Goal: Transaction & Acquisition: Purchase product/service

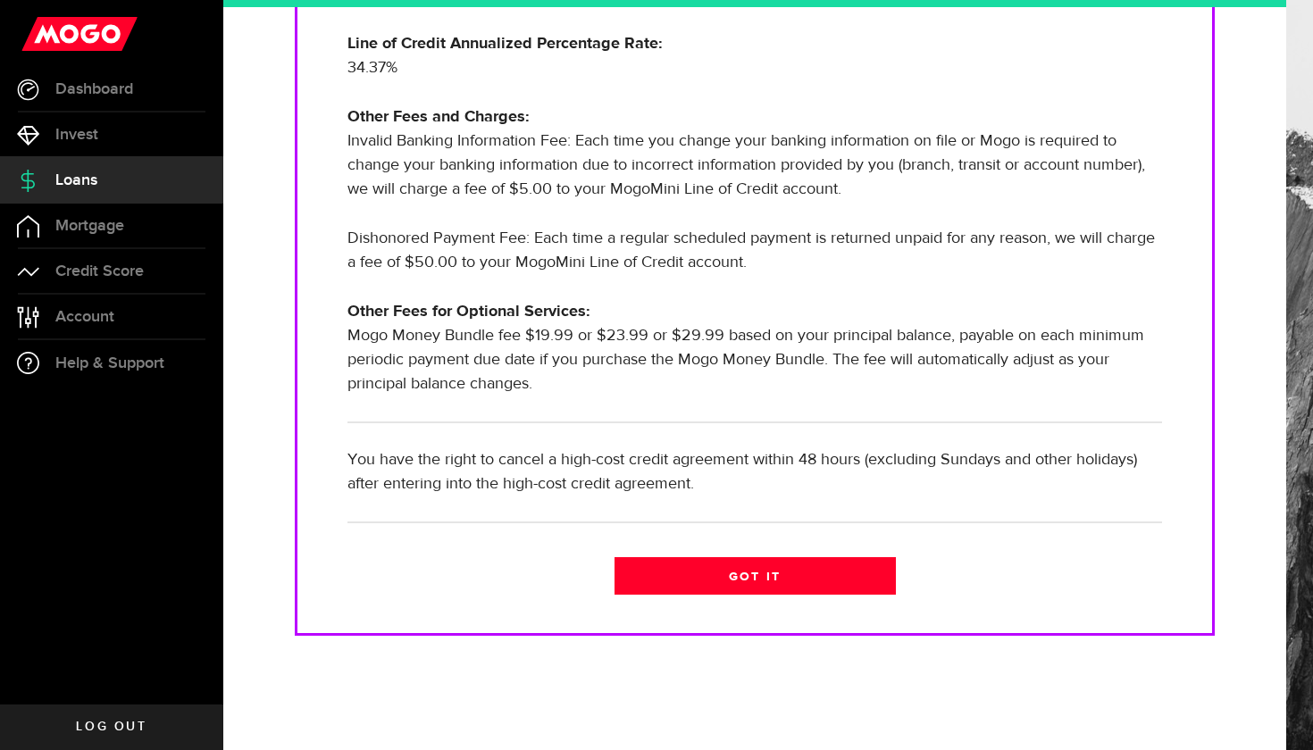
scroll to position [561, 0]
click at [695, 575] on link "Got it" at bounding box center [755, 576] width 281 height 38
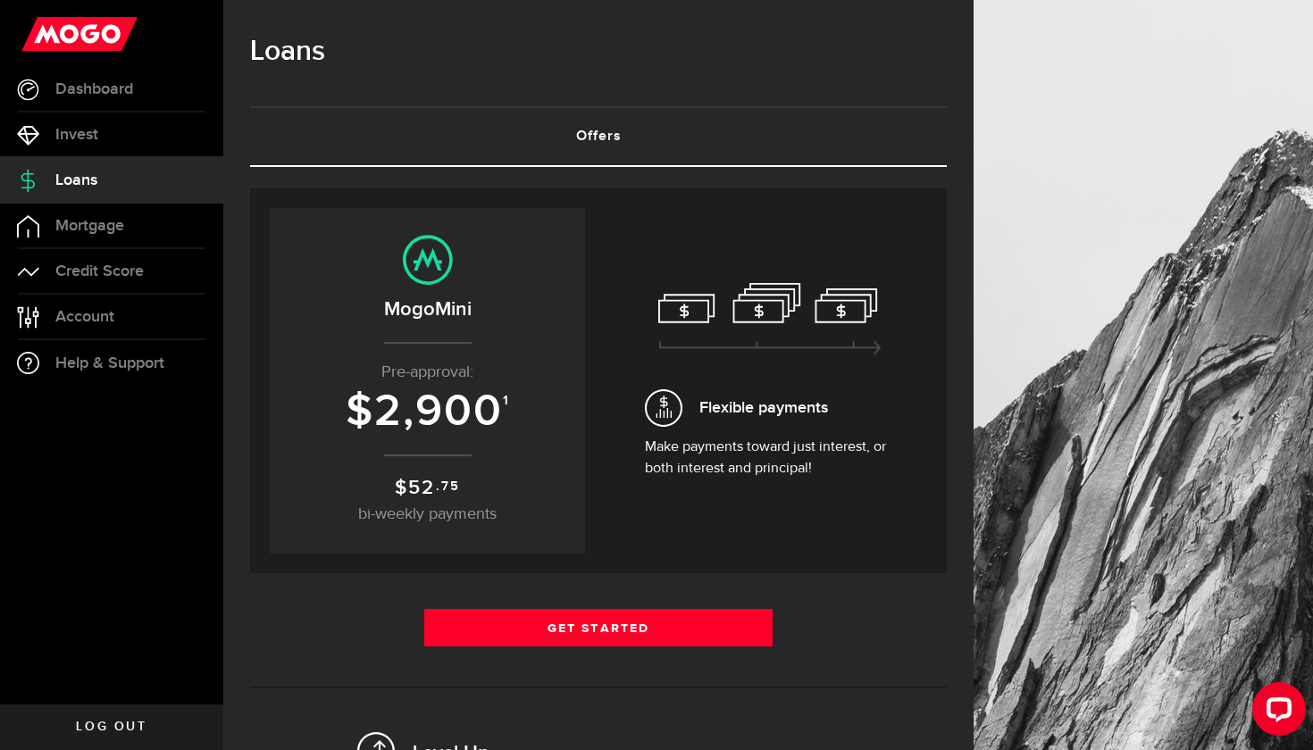
scroll to position [10, 0]
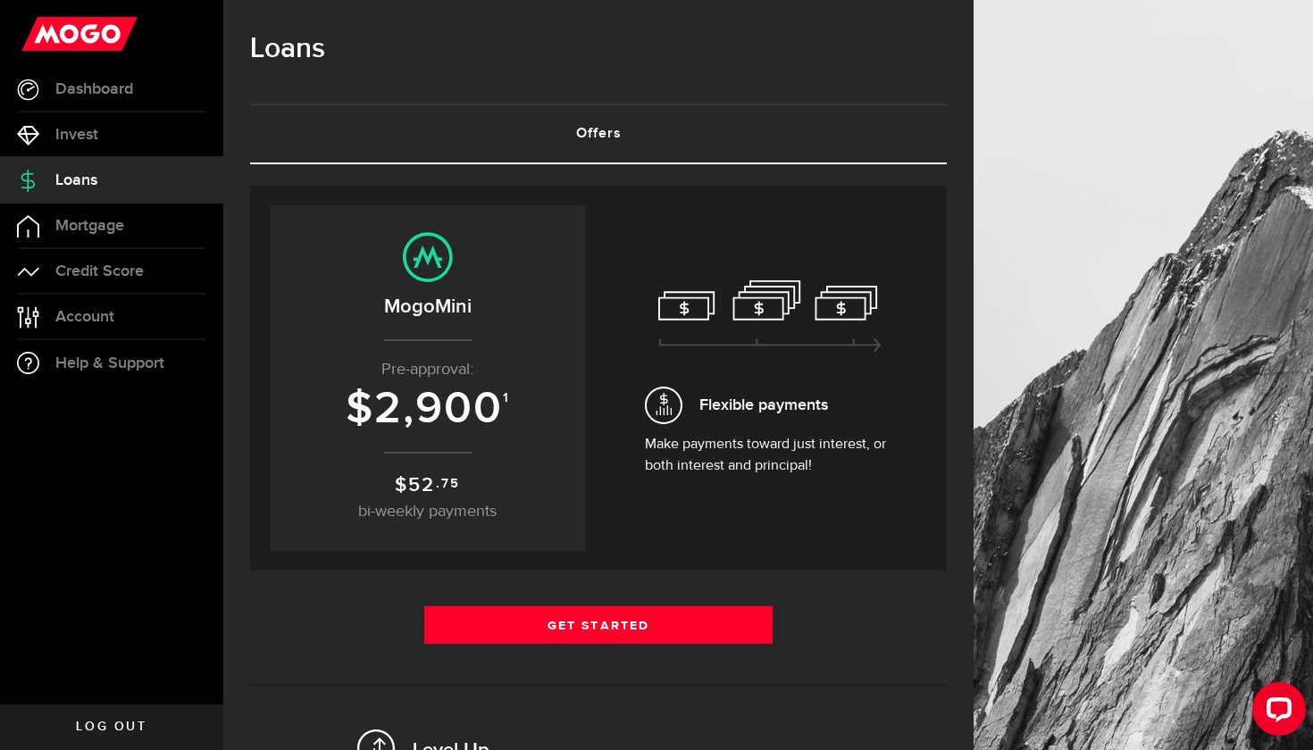
click at [481, 368] on p "Pre-approval:" at bounding box center [428, 370] width 280 height 24
click at [717, 371] on div "Flexible payments Make payments toward just interest, or both interest and prin…" at bounding box center [770, 379] width 250 height 197
click at [113, 266] on span "Credit Score" at bounding box center [99, 272] width 88 height 16
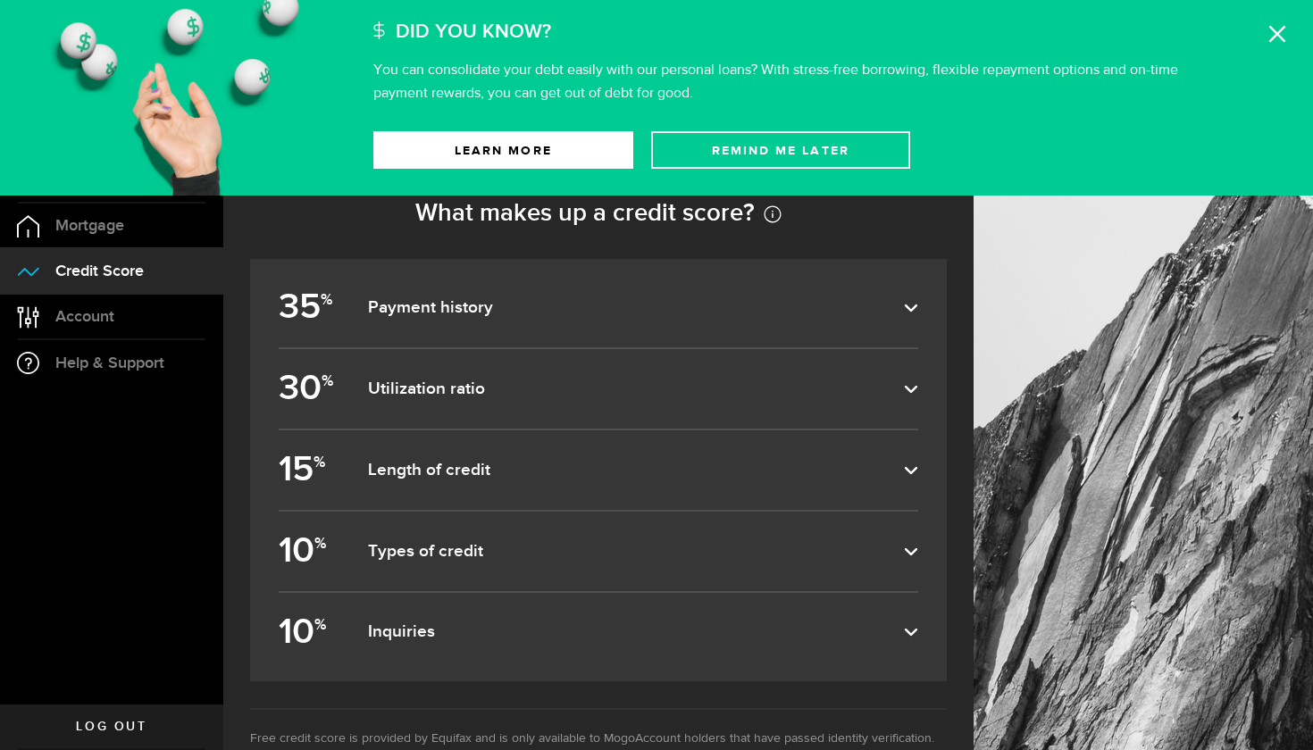
scroll to position [640, 0]
click at [692, 313] on dfn "Payment history" at bounding box center [636, 307] width 536 height 21
click at [0, 0] on input "35 % Payment history" at bounding box center [0, 0] width 0 height 0
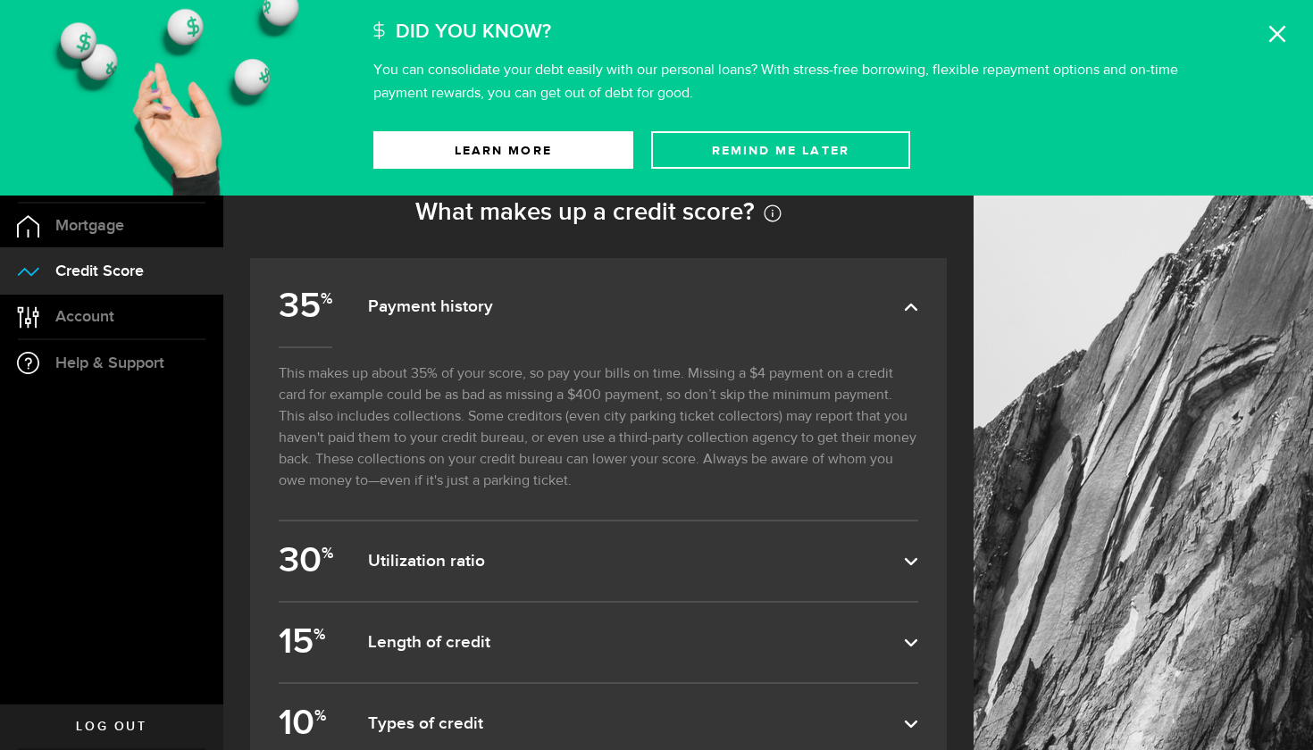
click at [692, 313] on dfn "Payment history" at bounding box center [636, 307] width 536 height 21
click at [0, 0] on input "35 % Payment history" at bounding box center [0, 0] width 0 height 0
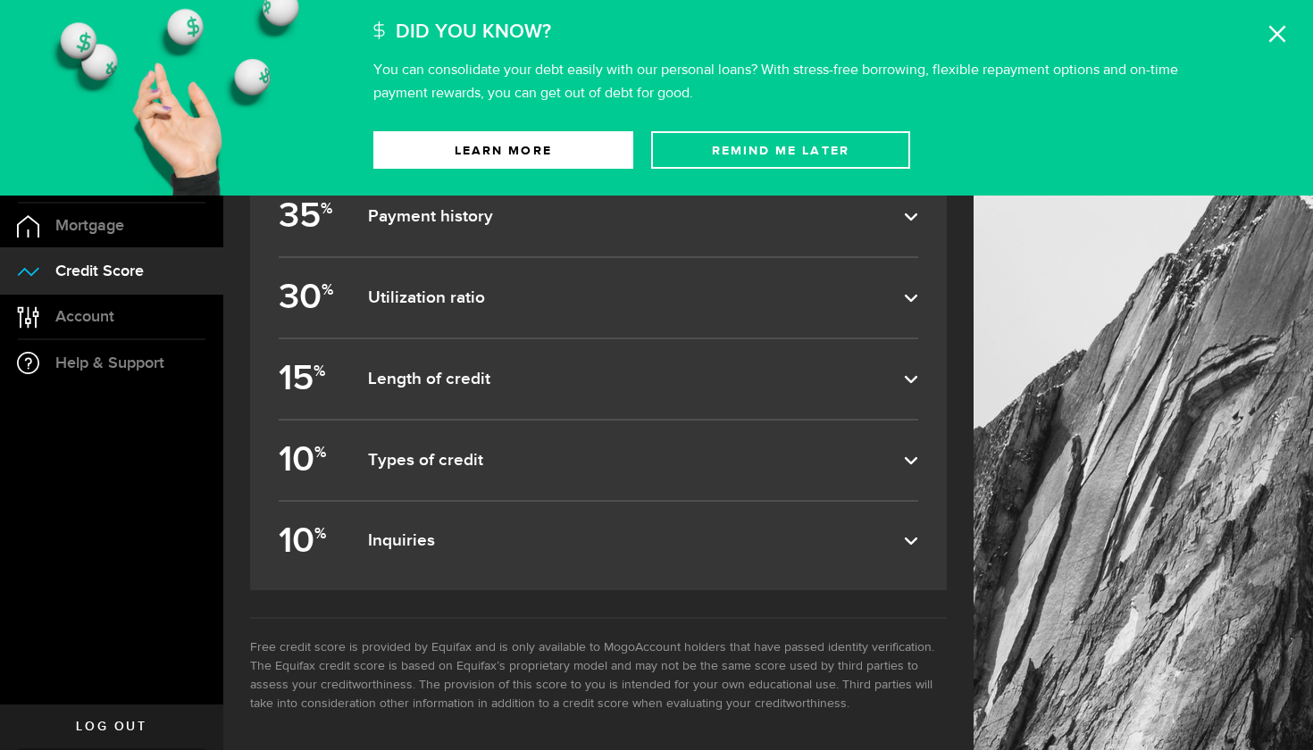
scroll to position [731, 0]
click at [591, 469] on dfn "Types of credit" at bounding box center [636, 459] width 536 height 21
click at [0, 0] on input "10 % Types of credit" at bounding box center [0, 0] width 0 height 0
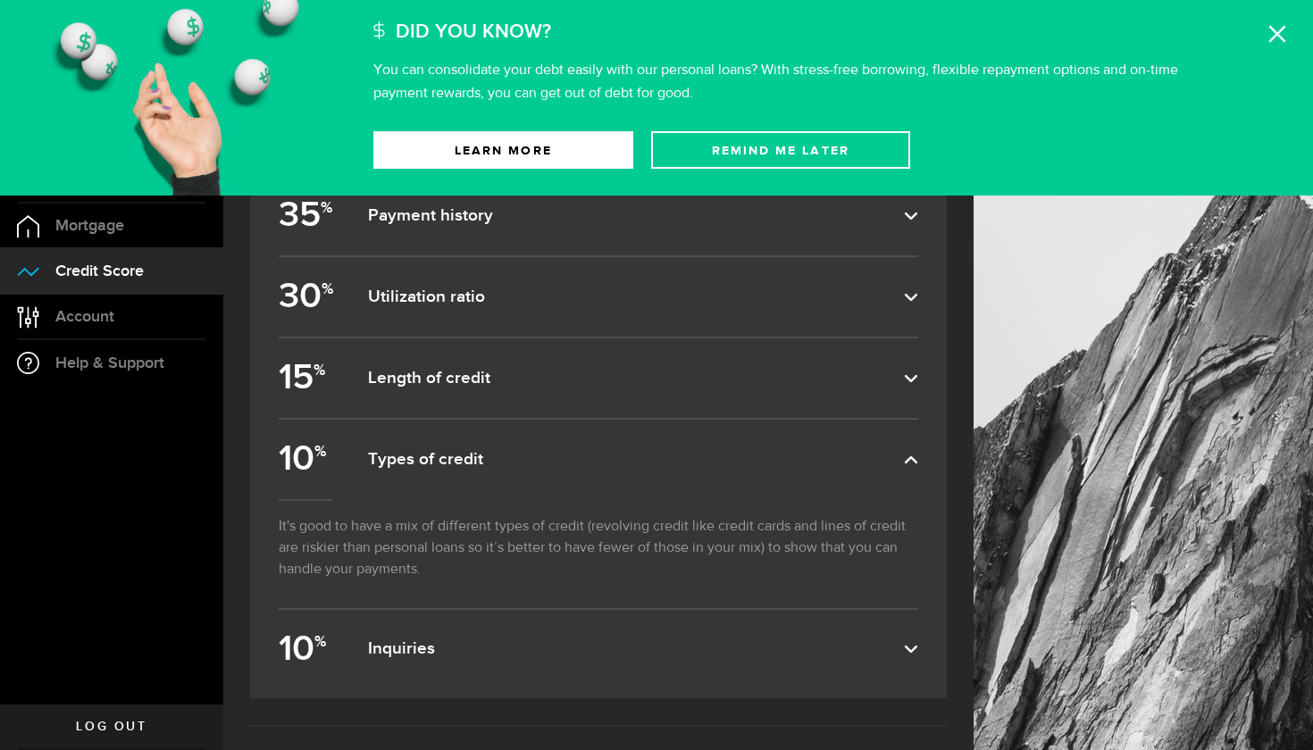
click at [591, 469] on dfn "Types of credit" at bounding box center [636, 459] width 536 height 21
click at [0, 0] on input "10 % Types of credit" at bounding box center [0, 0] width 0 height 0
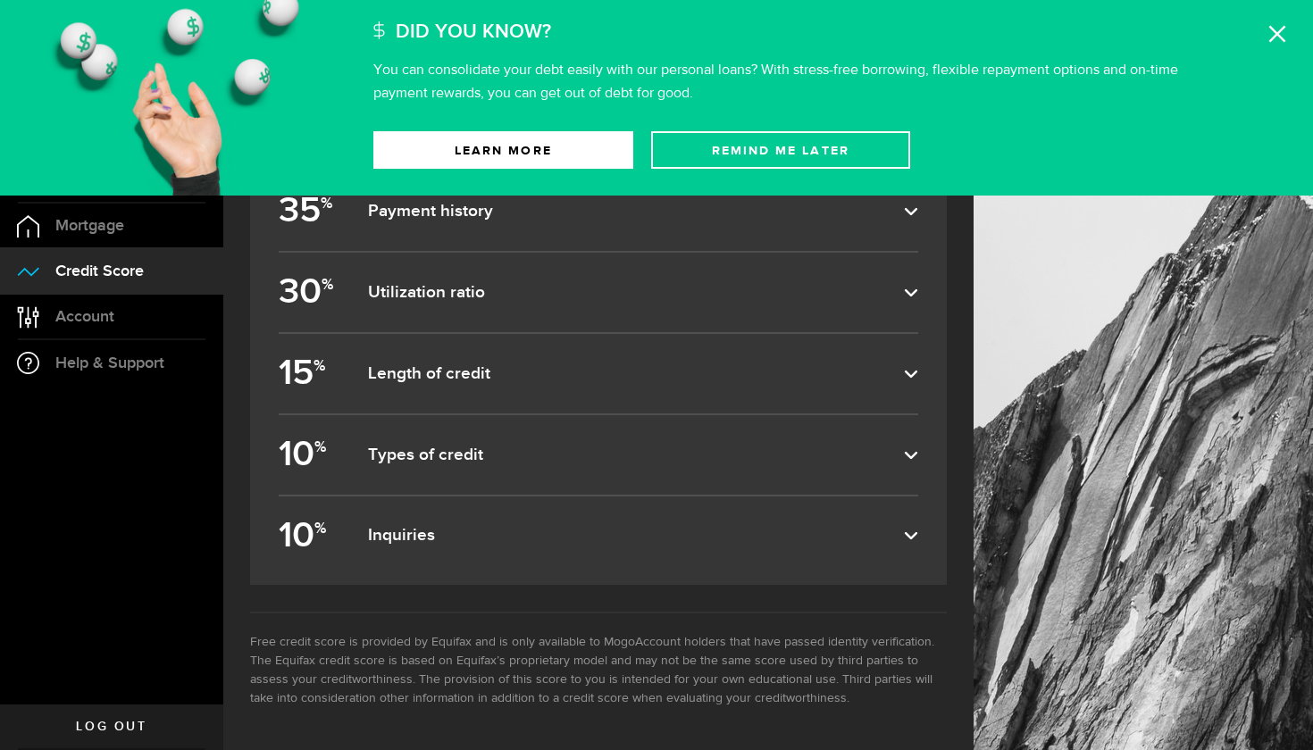
scroll to position [735, 0]
click at [125, 274] on span "Credit Score" at bounding box center [99, 272] width 88 height 16
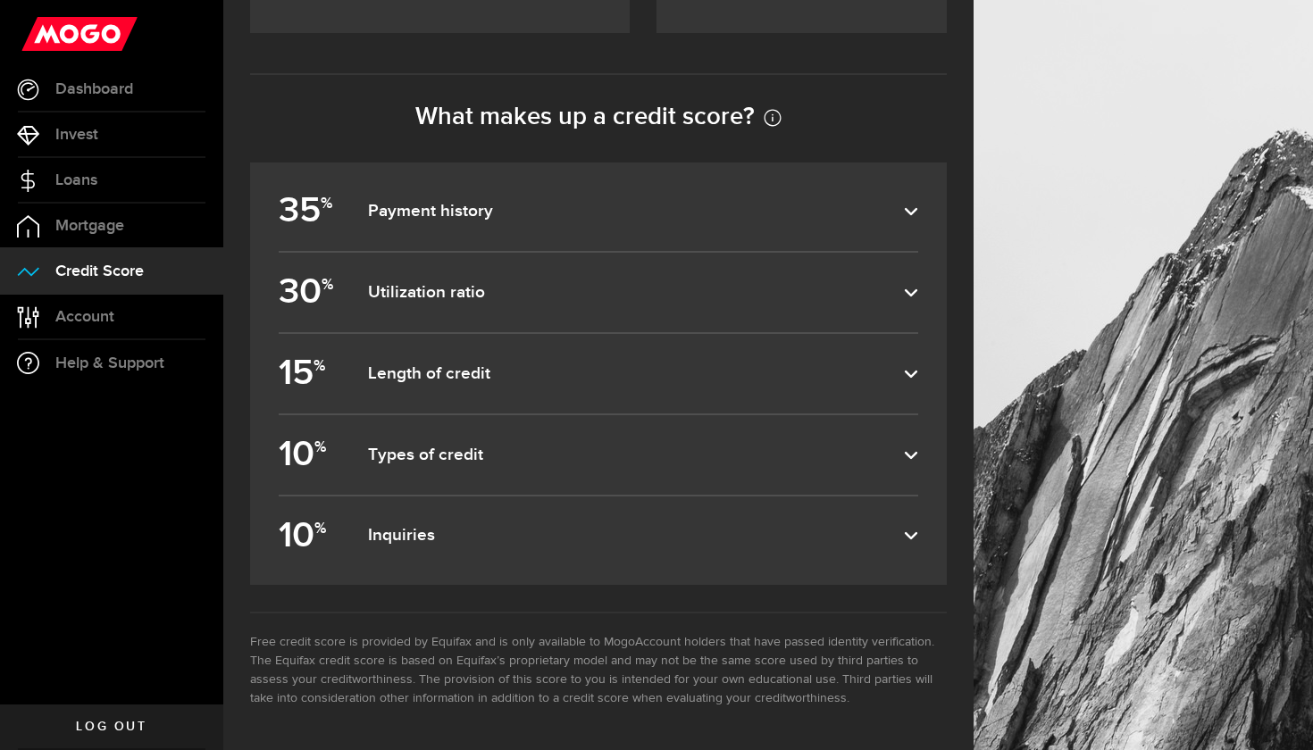
scroll to position [0, 0]
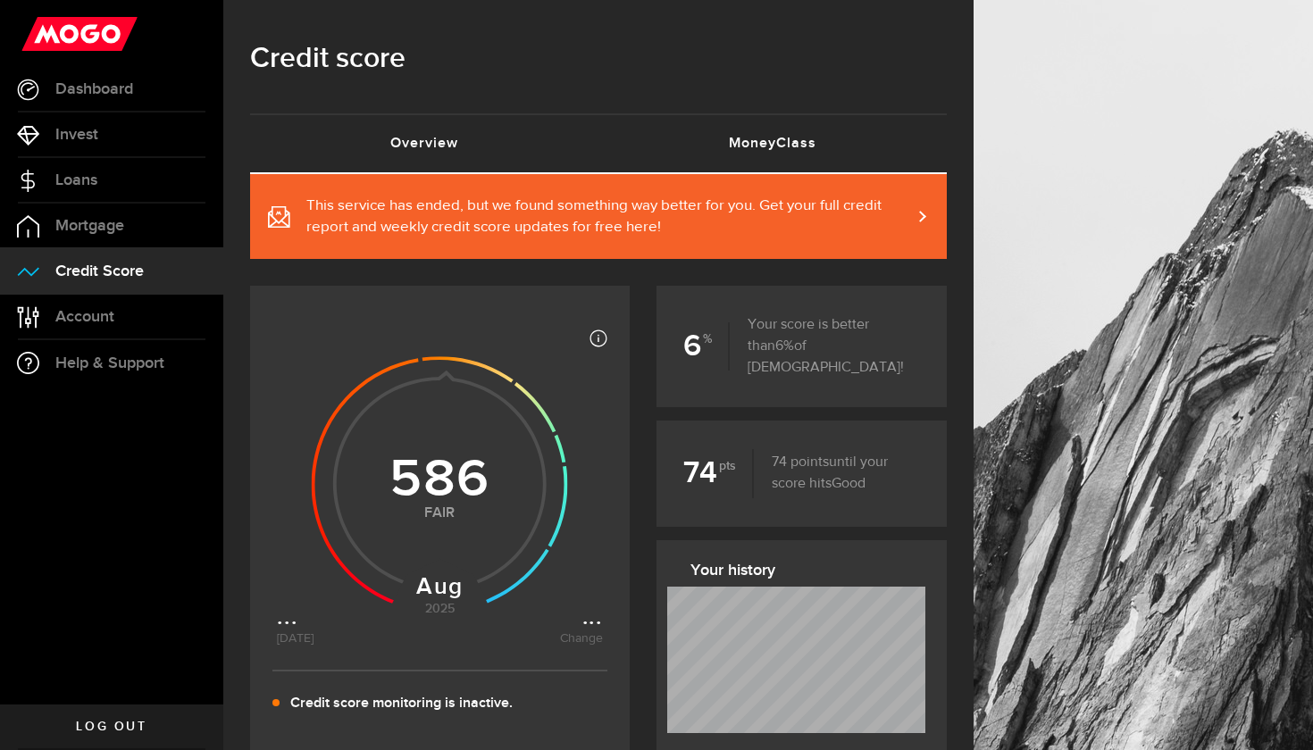
click at [767, 141] on link "MoneyClass (requires attention)" at bounding box center [773, 143] width 348 height 57
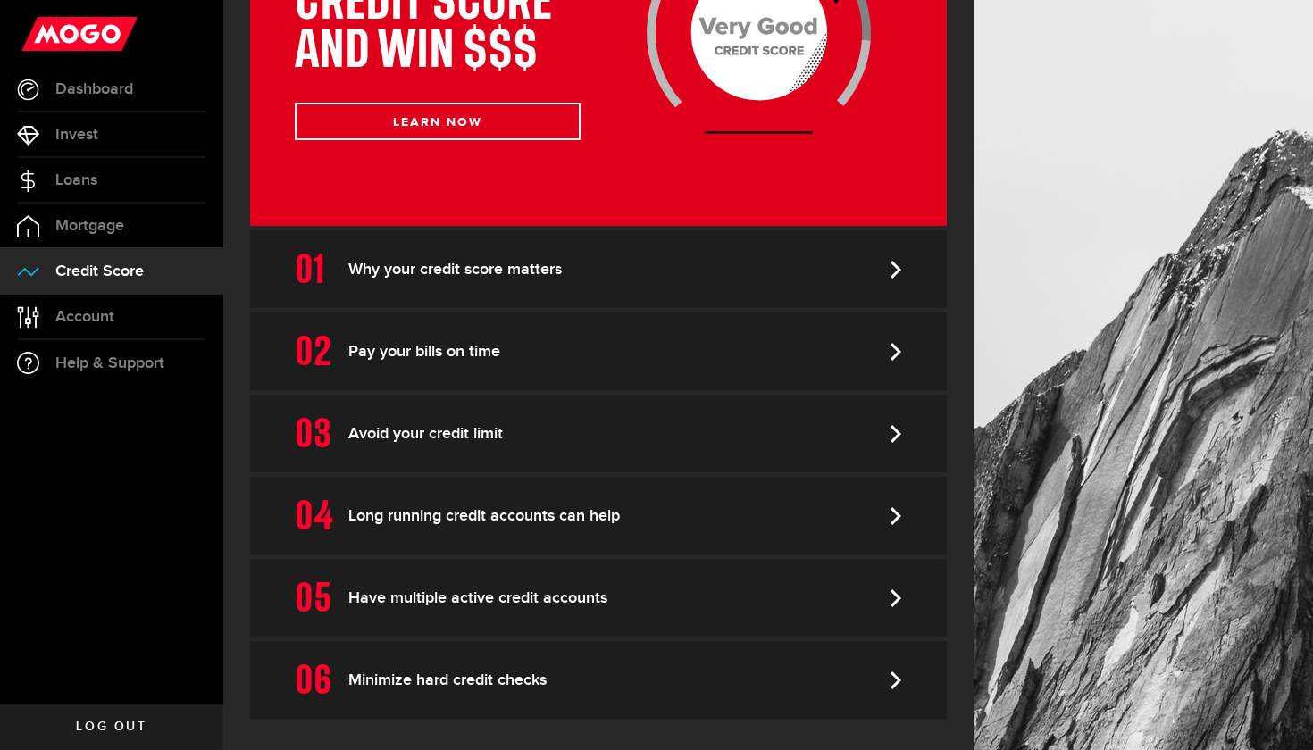
scroll to position [405, 0]
click at [92, 325] on span "Account" at bounding box center [84, 317] width 59 height 16
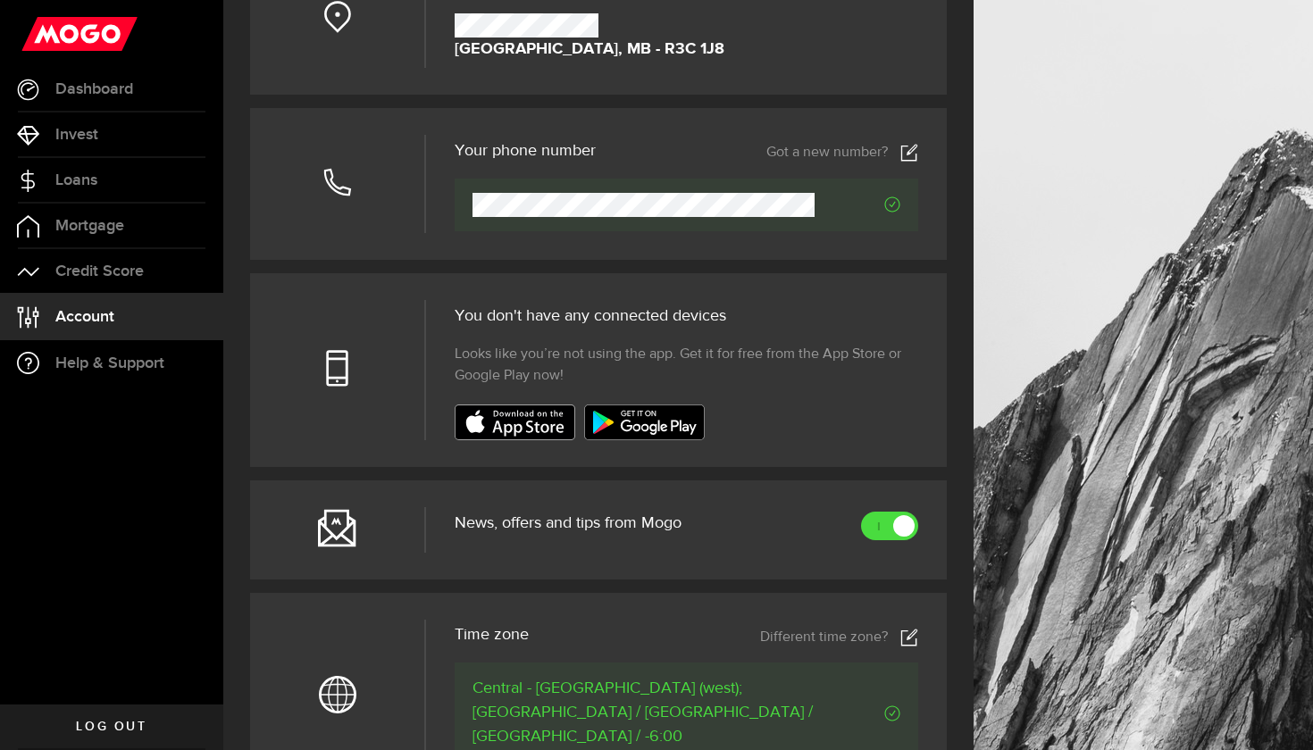
scroll to position [277, 0]
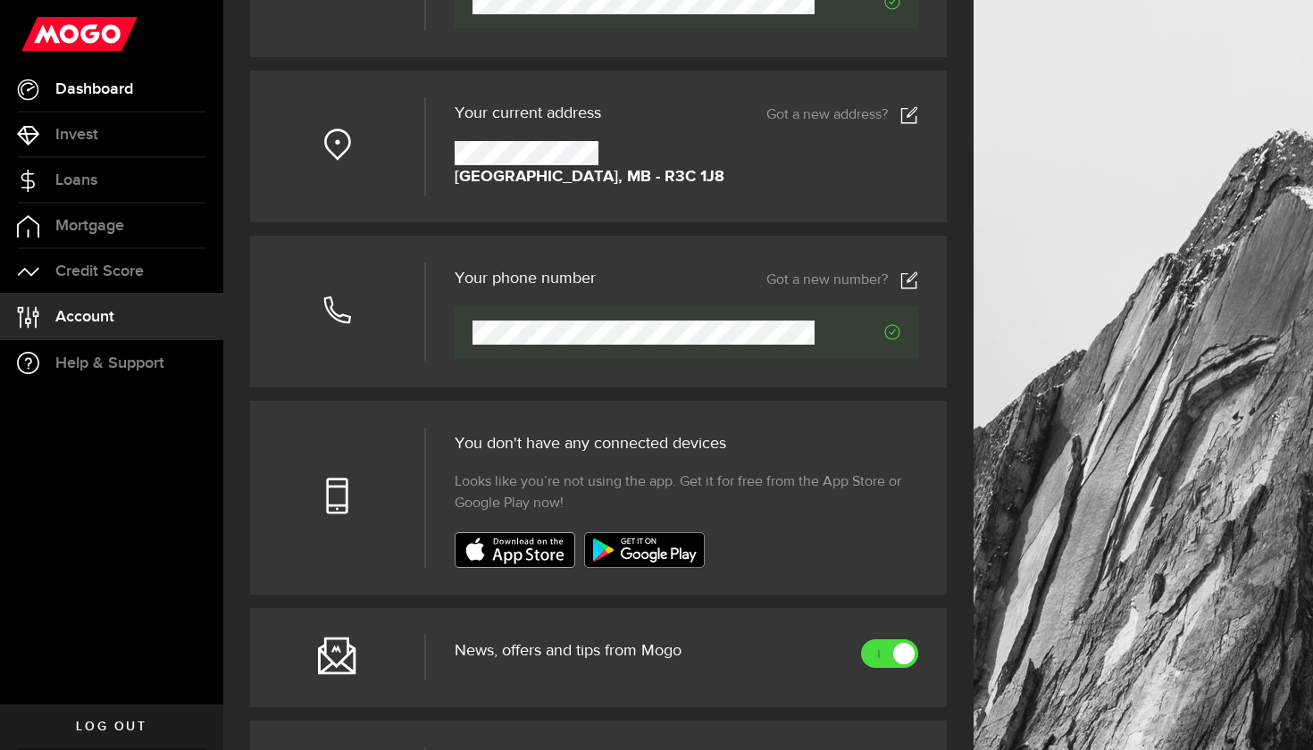
click at [105, 94] on span "Dashboard" at bounding box center [94, 89] width 78 height 16
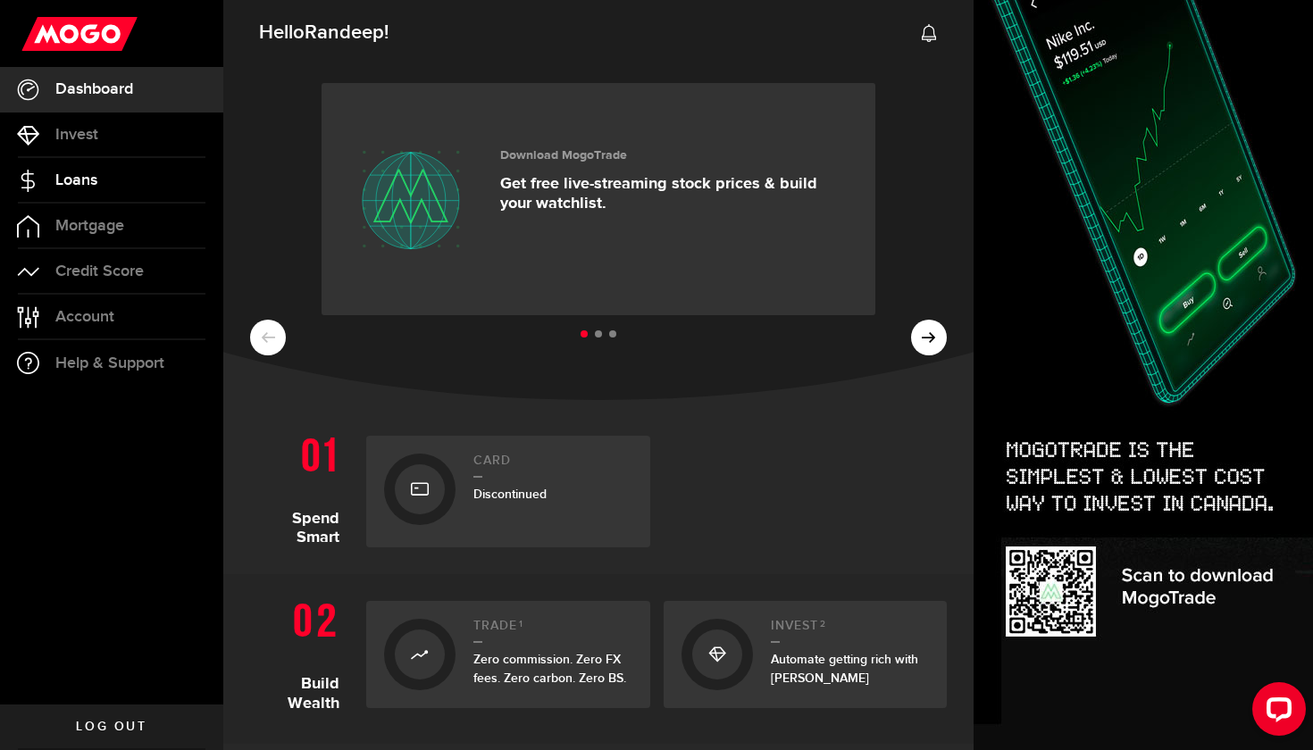
click at [73, 174] on span "Loans" at bounding box center [76, 180] width 42 height 16
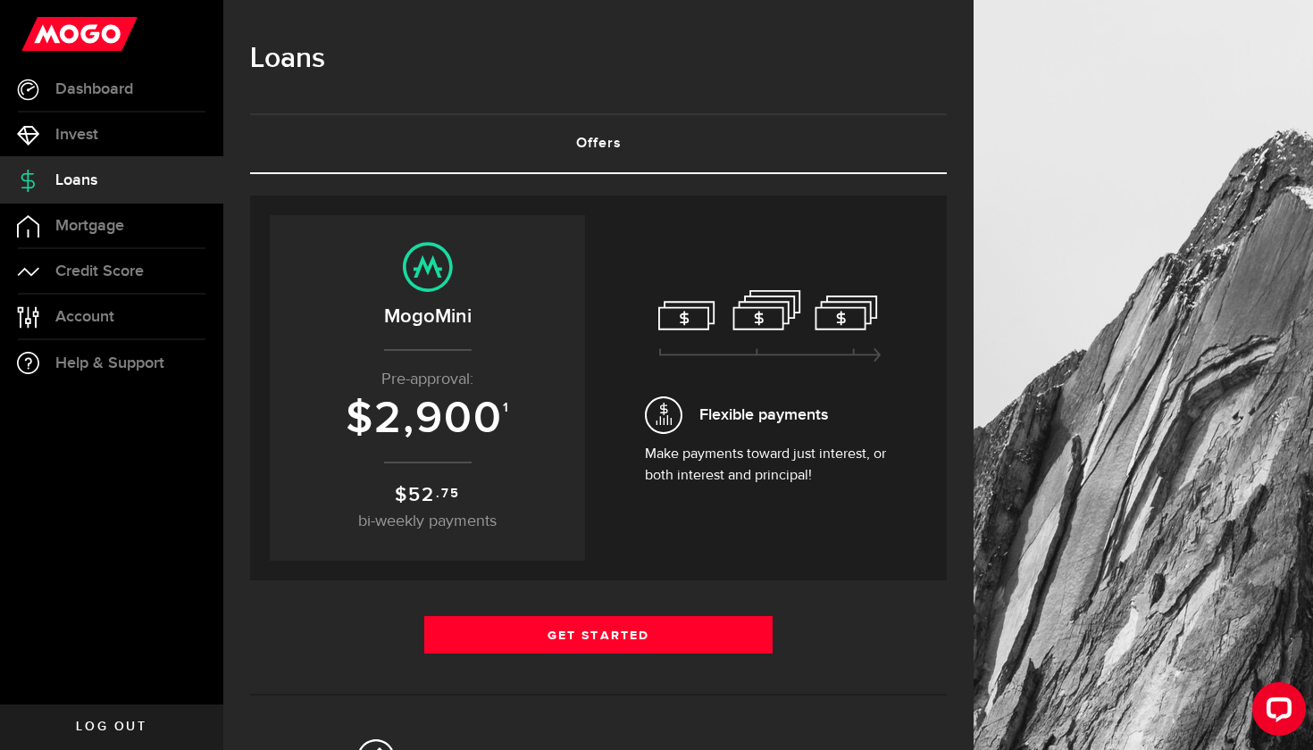
click at [454, 520] on span "bi-weekly payments" at bounding box center [427, 522] width 138 height 16
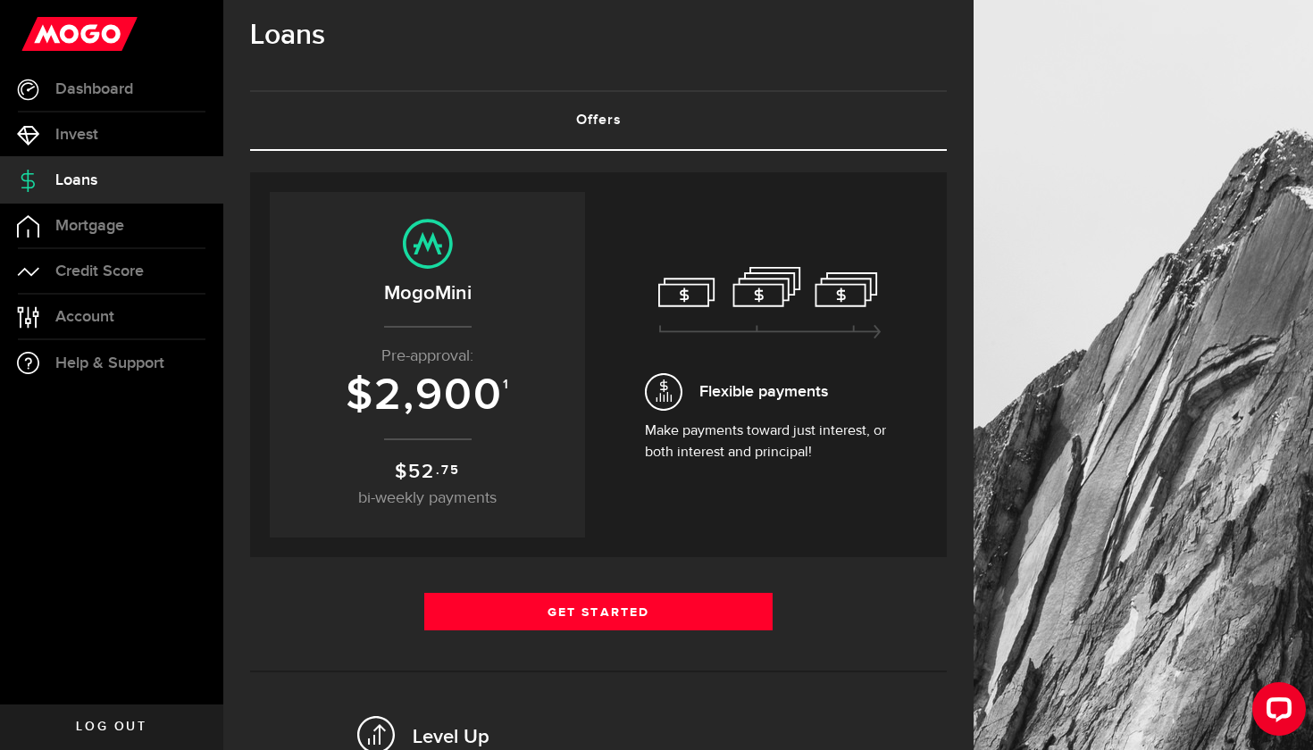
scroll to position [26, 0]
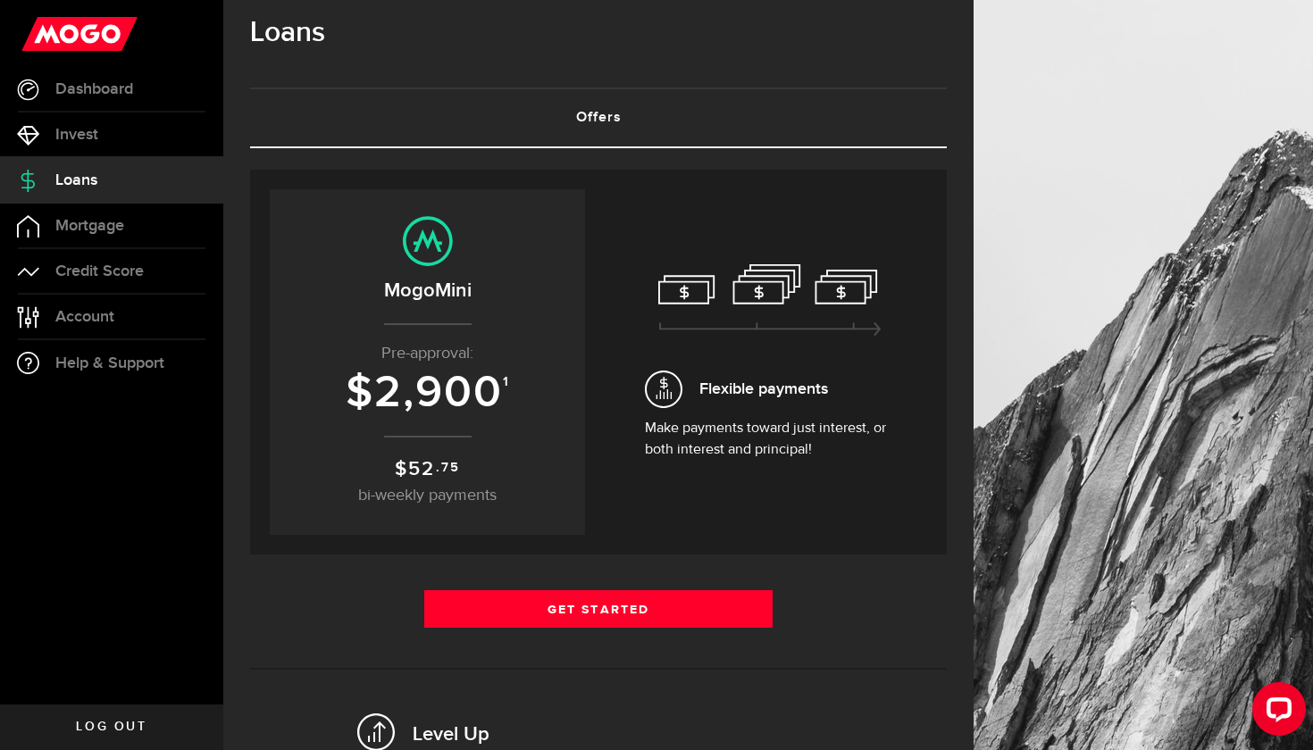
click at [524, 382] on h3 "$ 2,900 1" at bounding box center [428, 393] width 280 height 49
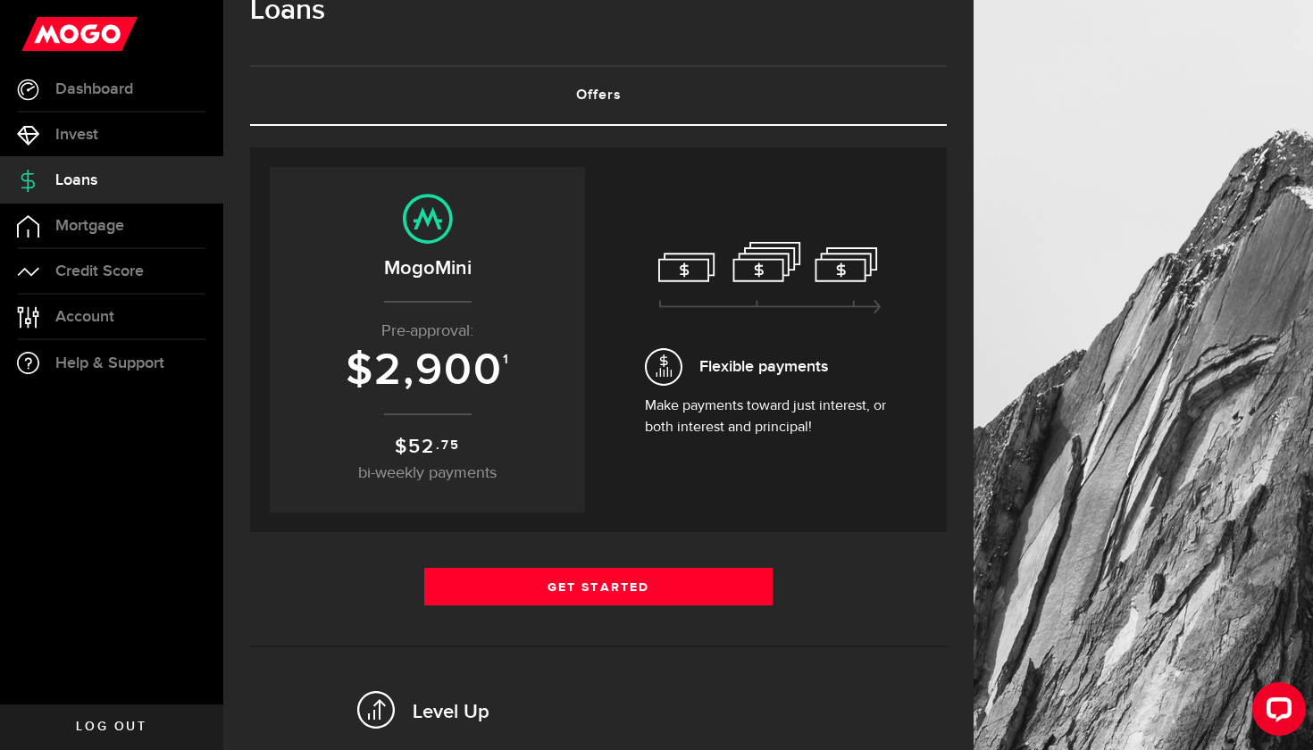
scroll to position [60, 0]
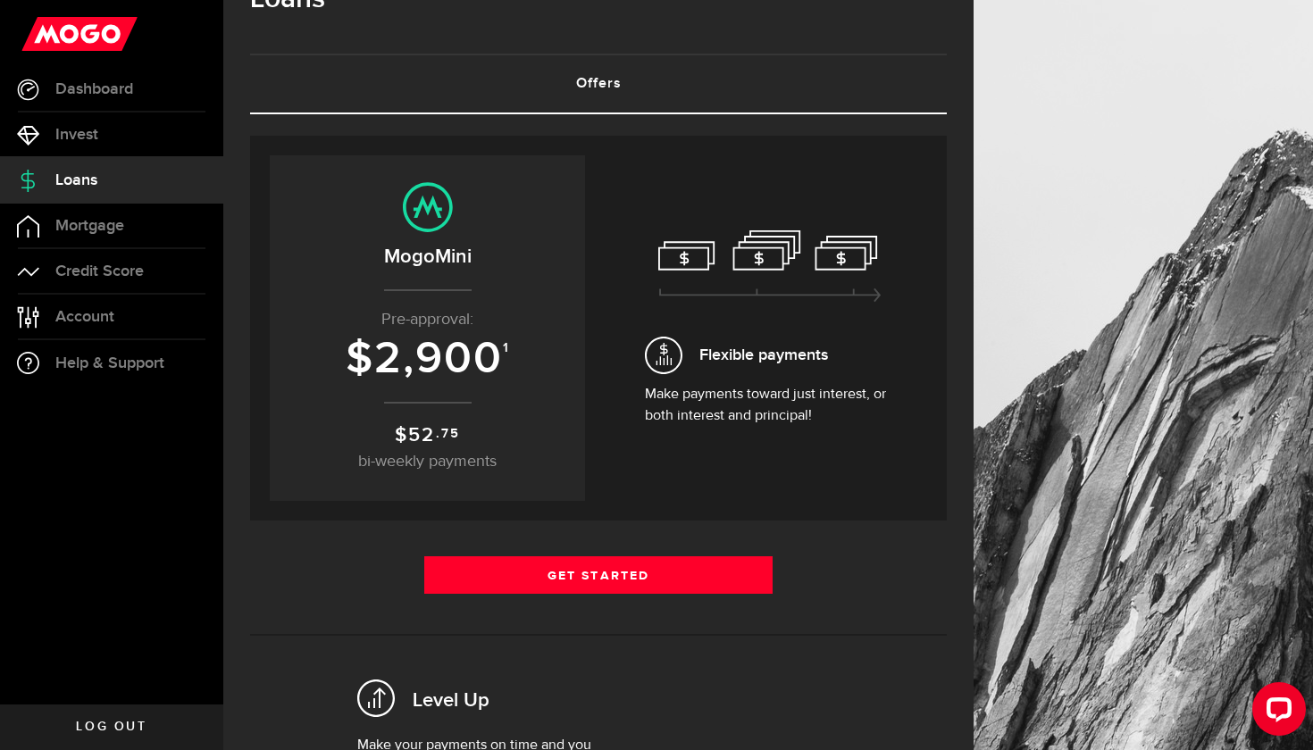
click at [663, 407] on p "Make payments toward just interest, or both interest and principal!" at bounding box center [770, 405] width 250 height 43
click at [736, 431] on div "Flexible payments Make payments toward just interest, or both interest and prin…" at bounding box center [769, 328] width 315 height 346
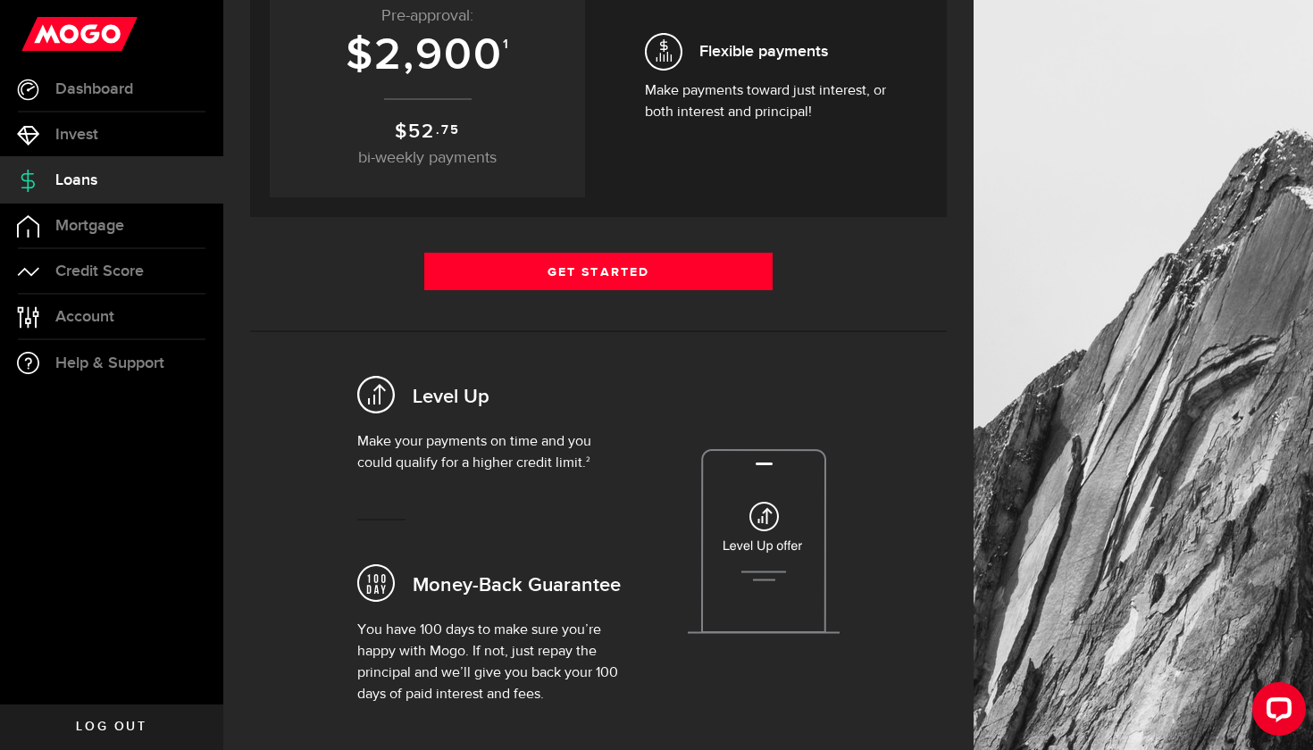
scroll to position [365, 0]
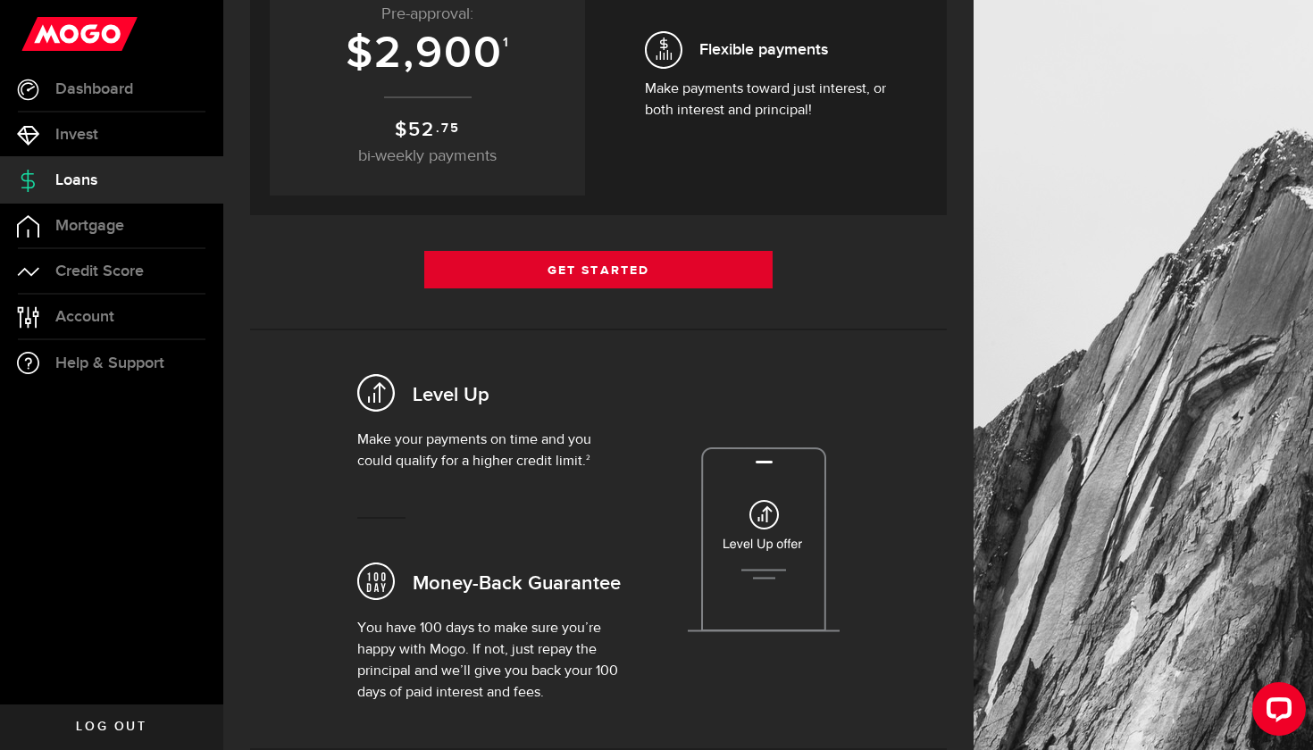
click at [655, 273] on link "Get Started" at bounding box center [598, 270] width 348 height 38
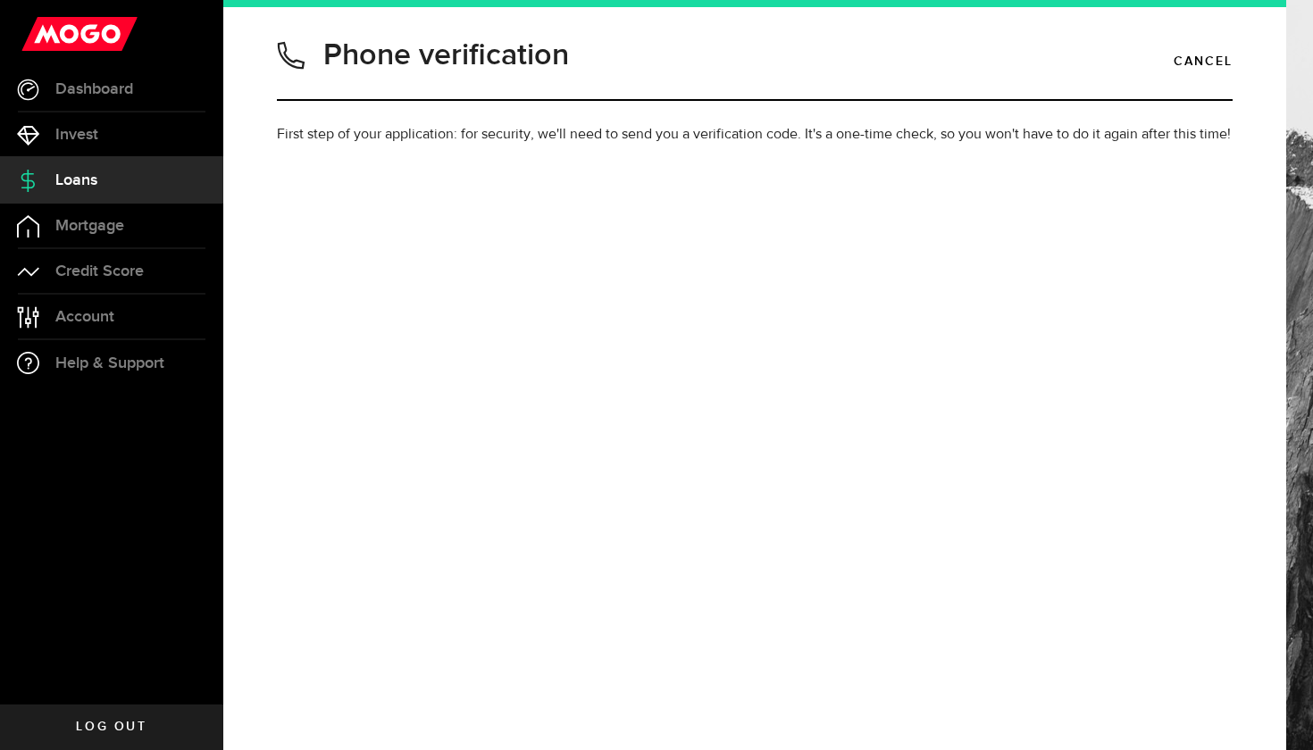
type input "4317784120"
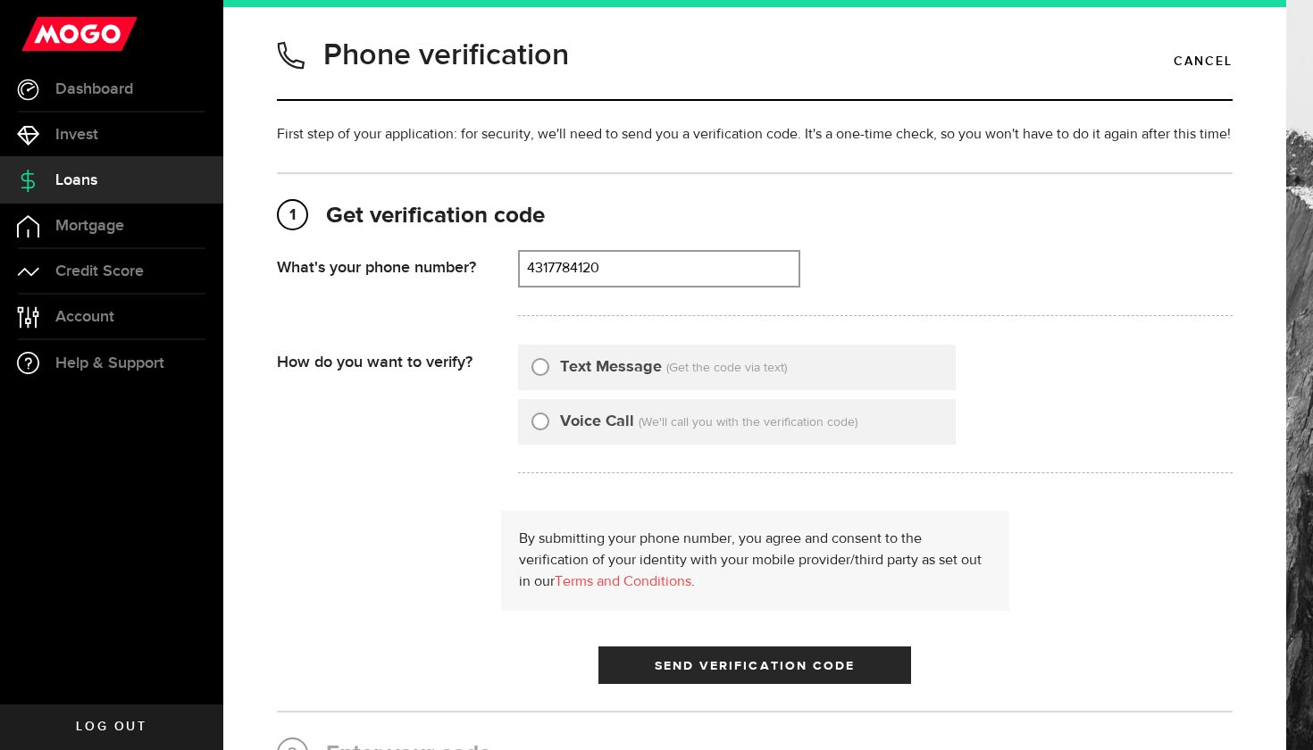
scroll to position [12, 0]
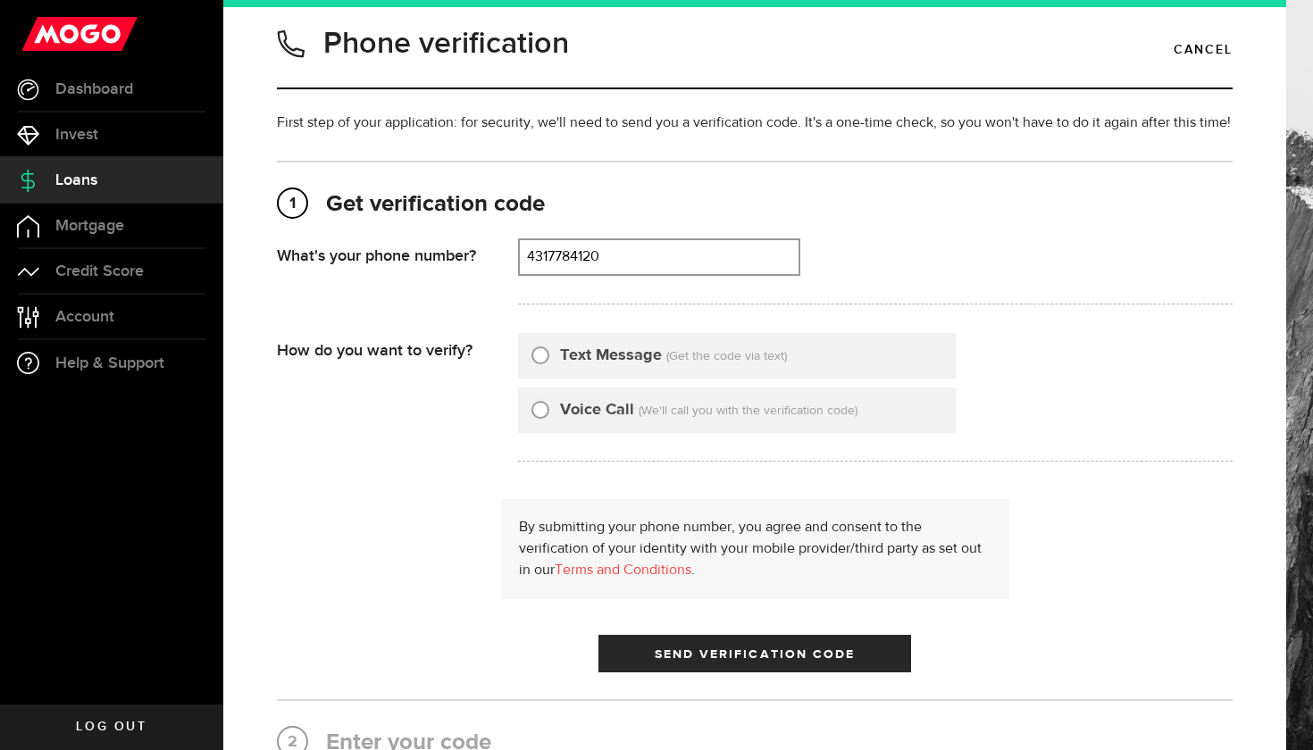
click at [542, 356] on input "Text Message" at bounding box center [541, 353] width 18 height 18
radio input "true"
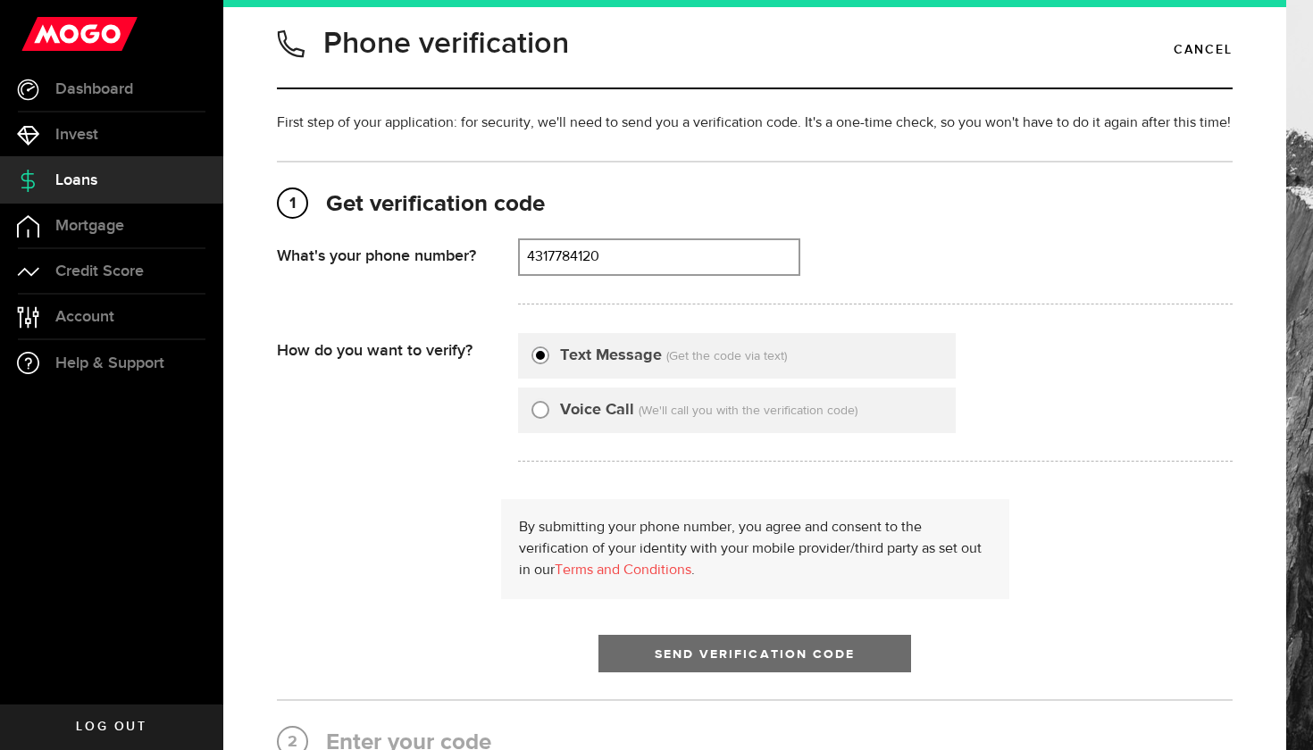
click at [787, 658] on span "Send Verification Code" at bounding box center [755, 655] width 201 height 13
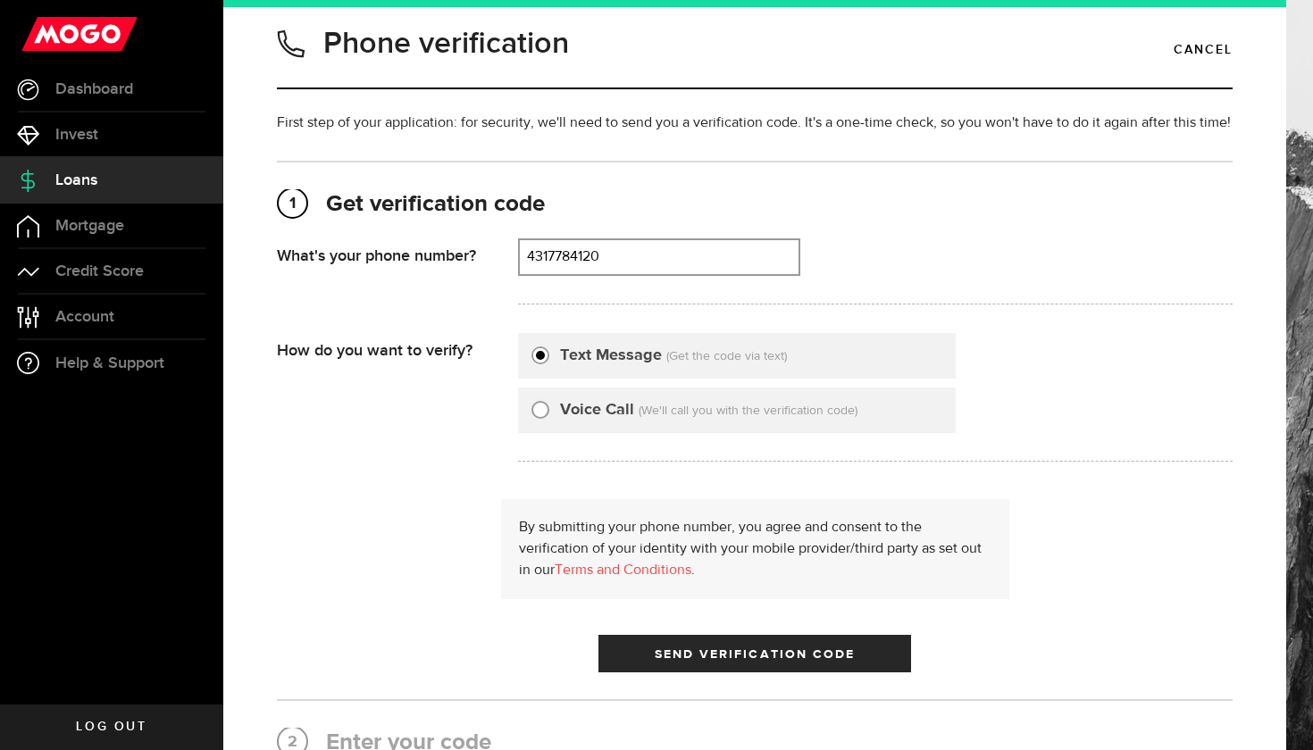
scroll to position [0, 0]
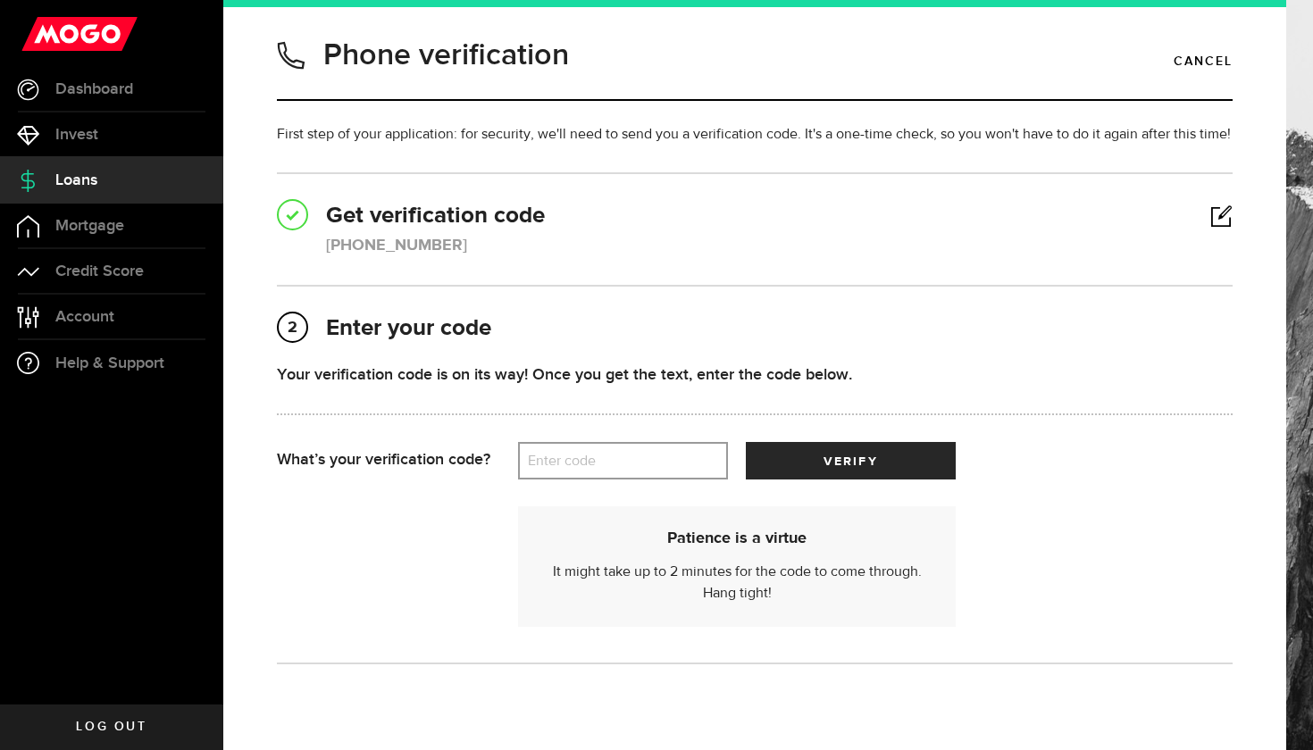
click at [660, 466] on label "Enter code" at bounding box center [623, 461] width 210 height 37
click at [660, 466] on input "Enter code" at bounding box center [623, 461] width 210 height 38
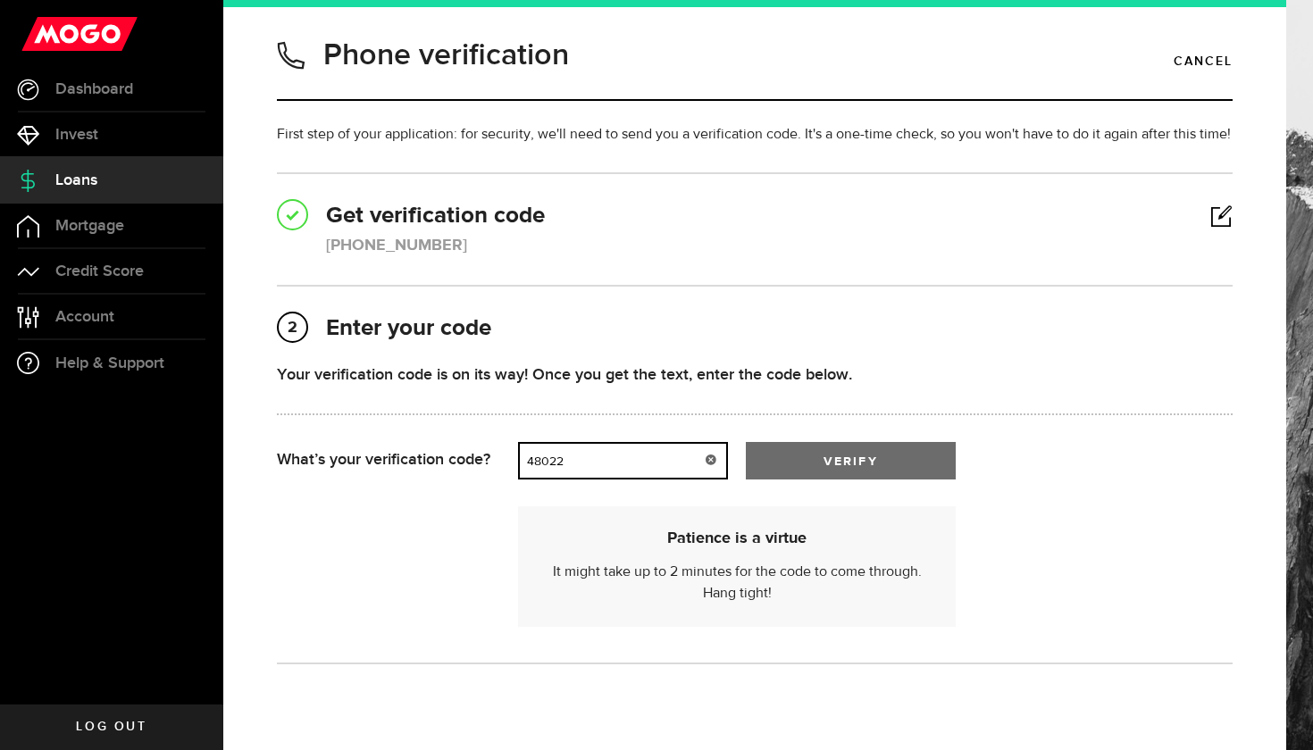
type input "48022"
click at [845, 457] on span "submit" at bounding box center [850, 465] width 21 height 21
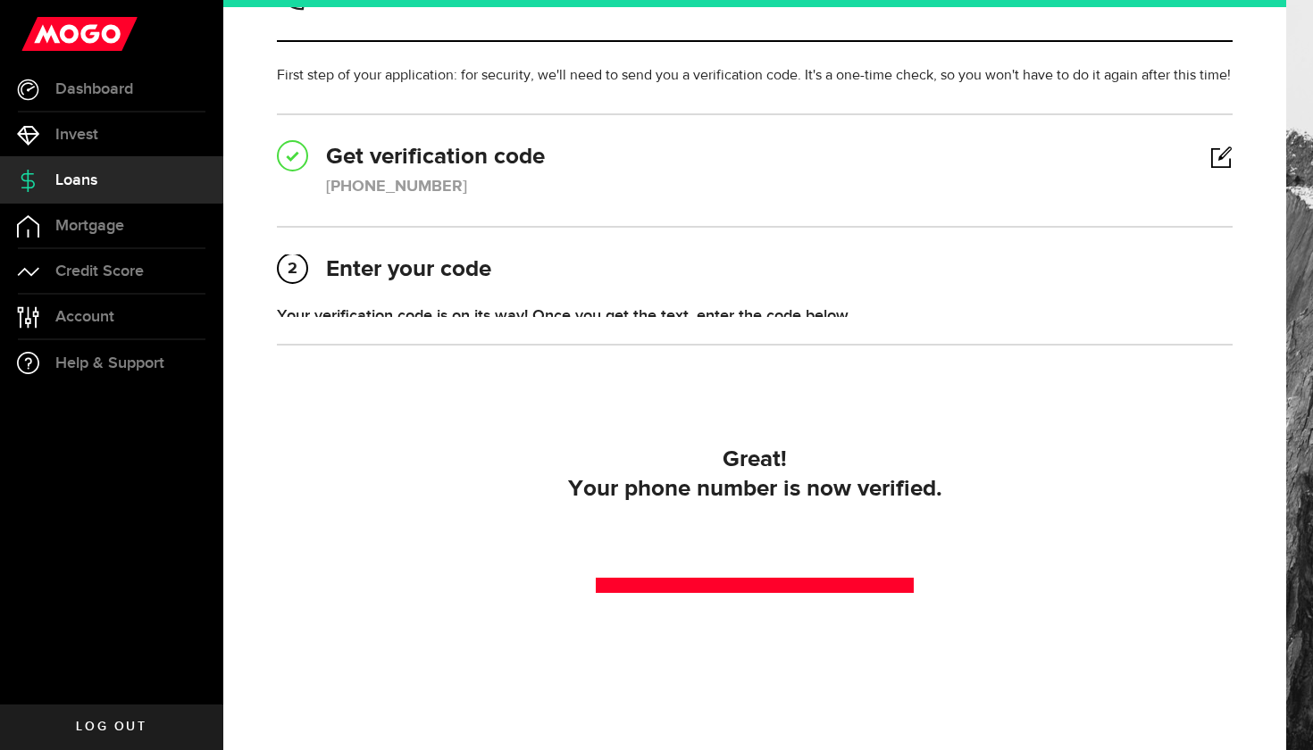
scroll to position [58, 0]
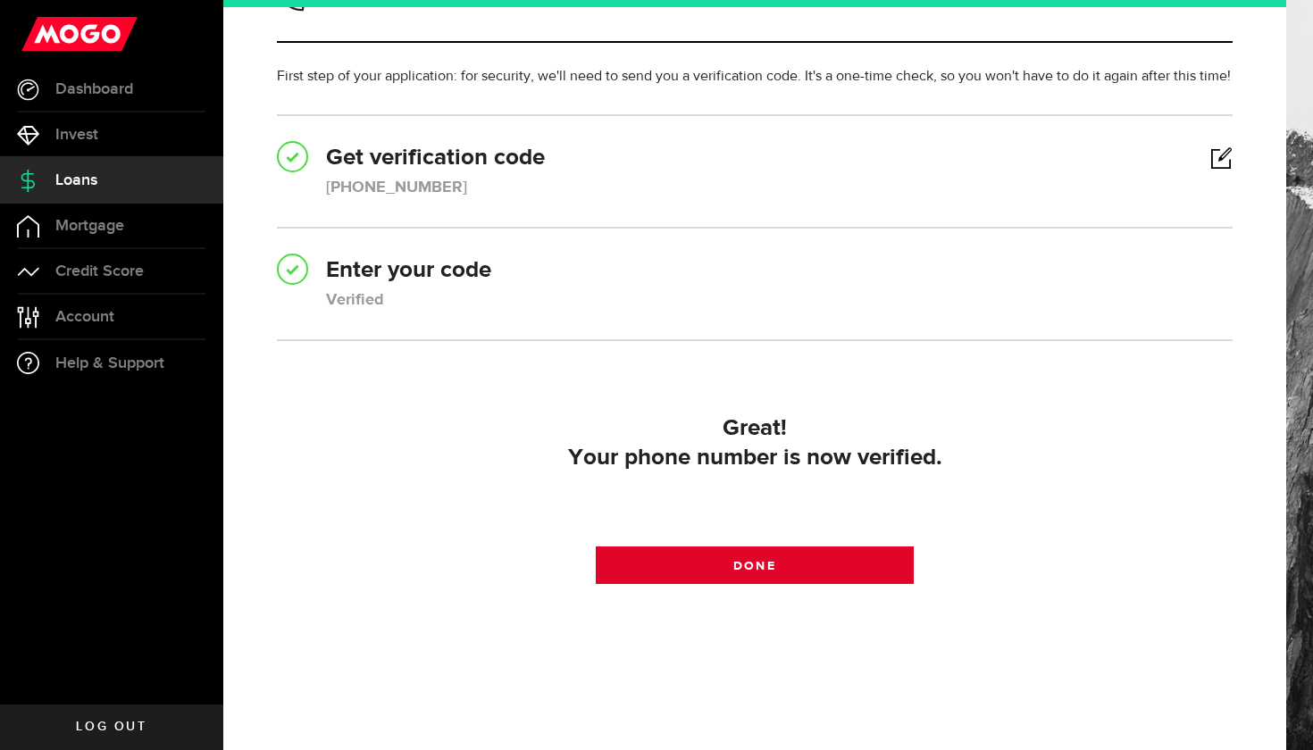
click at [768, 578] on link "Done" at bounding box center [755, 566] width 319 height 38
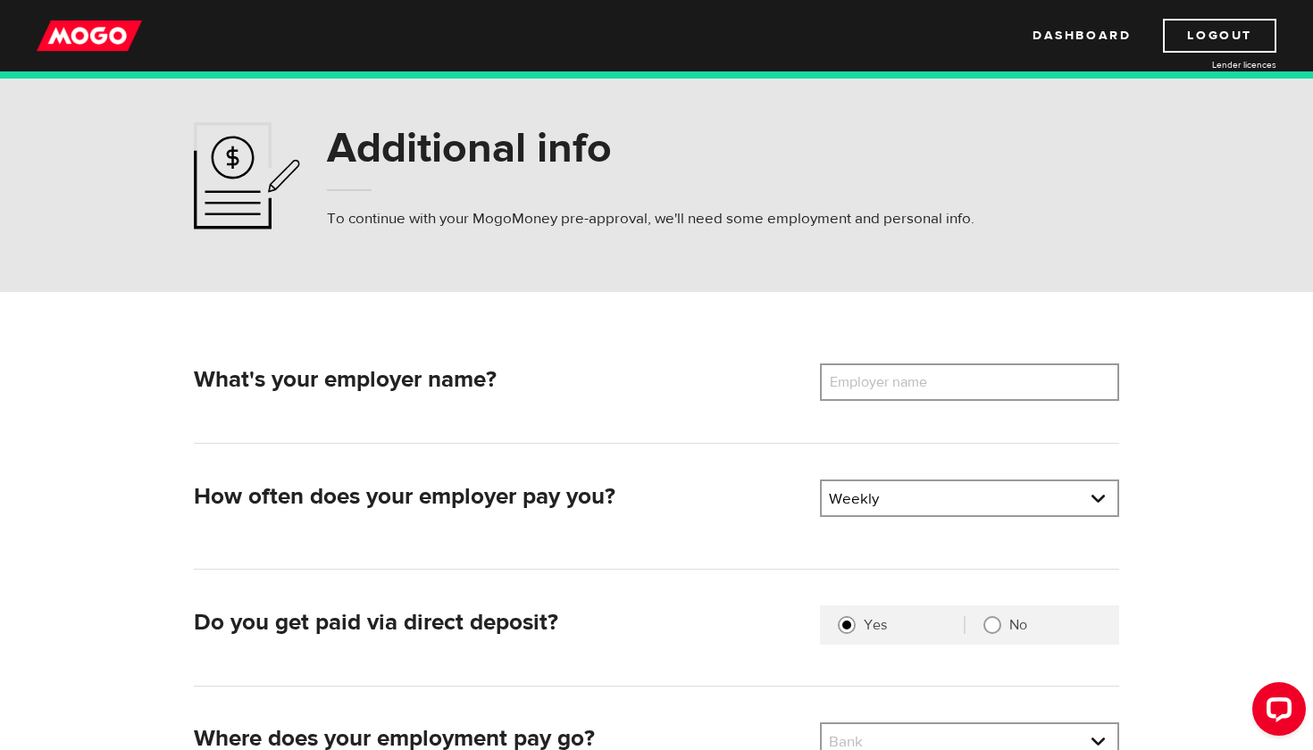
click at [909, 381] on label "Employer name" at bounding box center [892, 383] width 144 height 38
click at [909, 381] on input "Employer name" at bounding box center [969, 383] width 299 height 38
type input "UPS Canada"
click at [935, 489] on link at bounding box center [970, 499] width 296 height 34
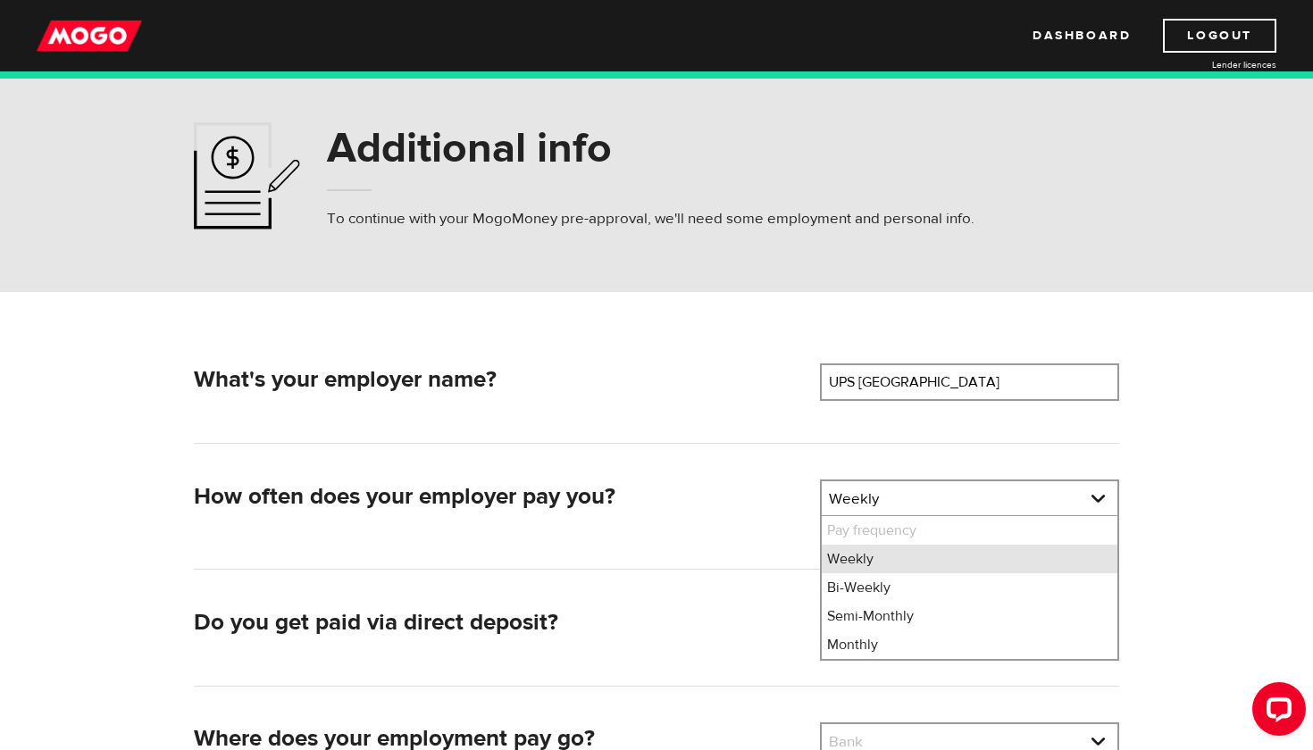
click at [914, 550] on li "Weekly" at bounding box center [970, 559] width 296 height 29
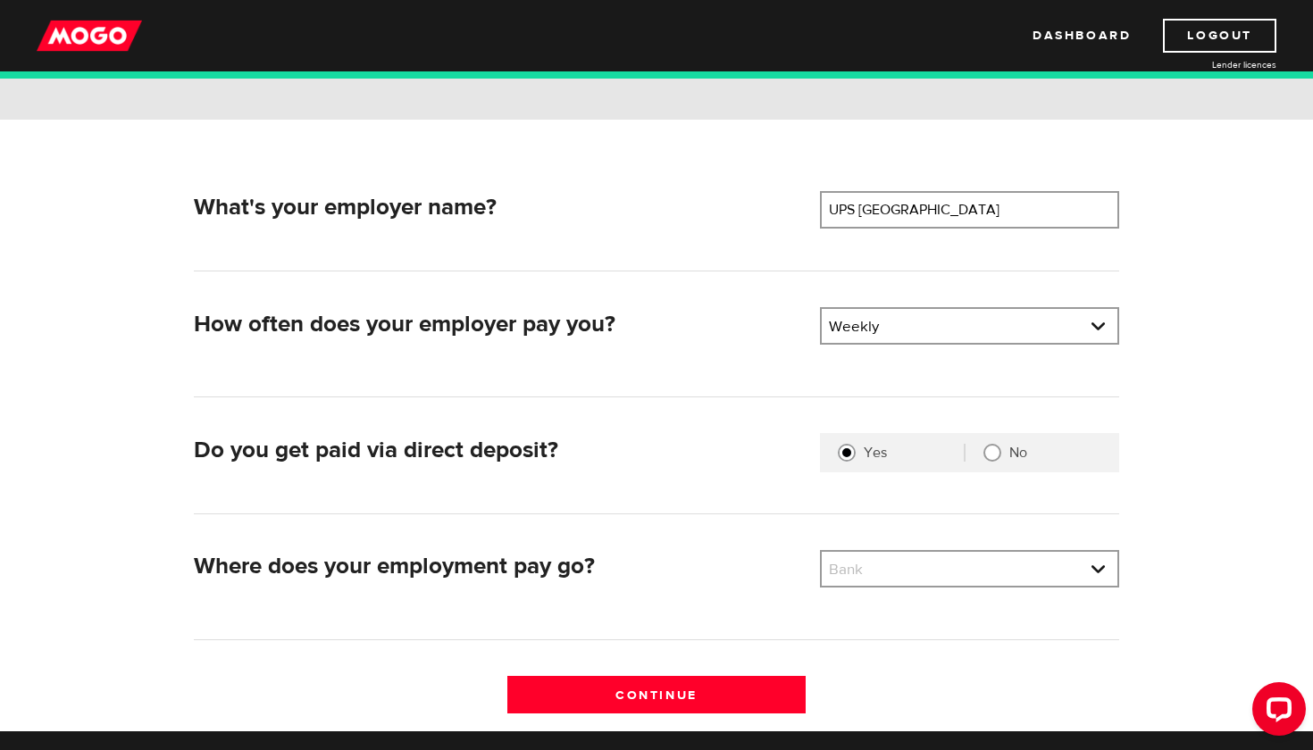
scroll to position [193, 0]
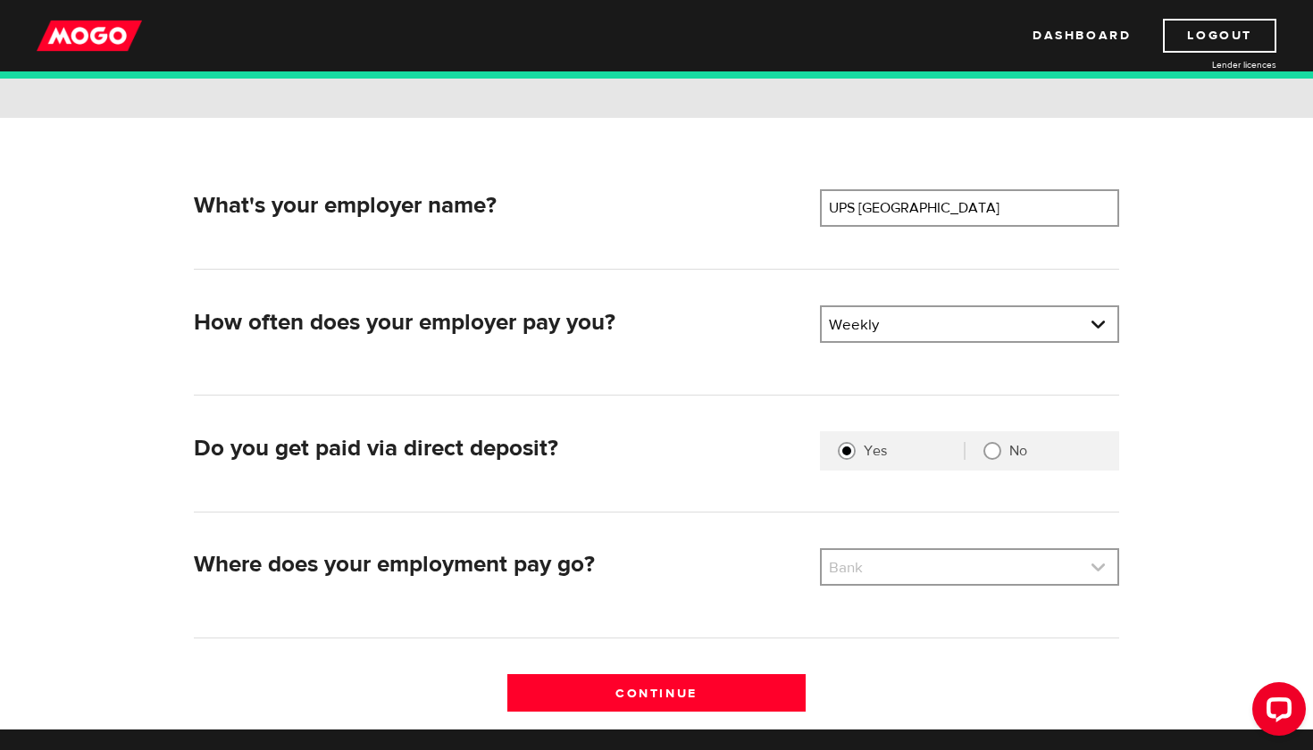
click at [901, 561] on link at bounding box center [970, 567] width 296 height 34
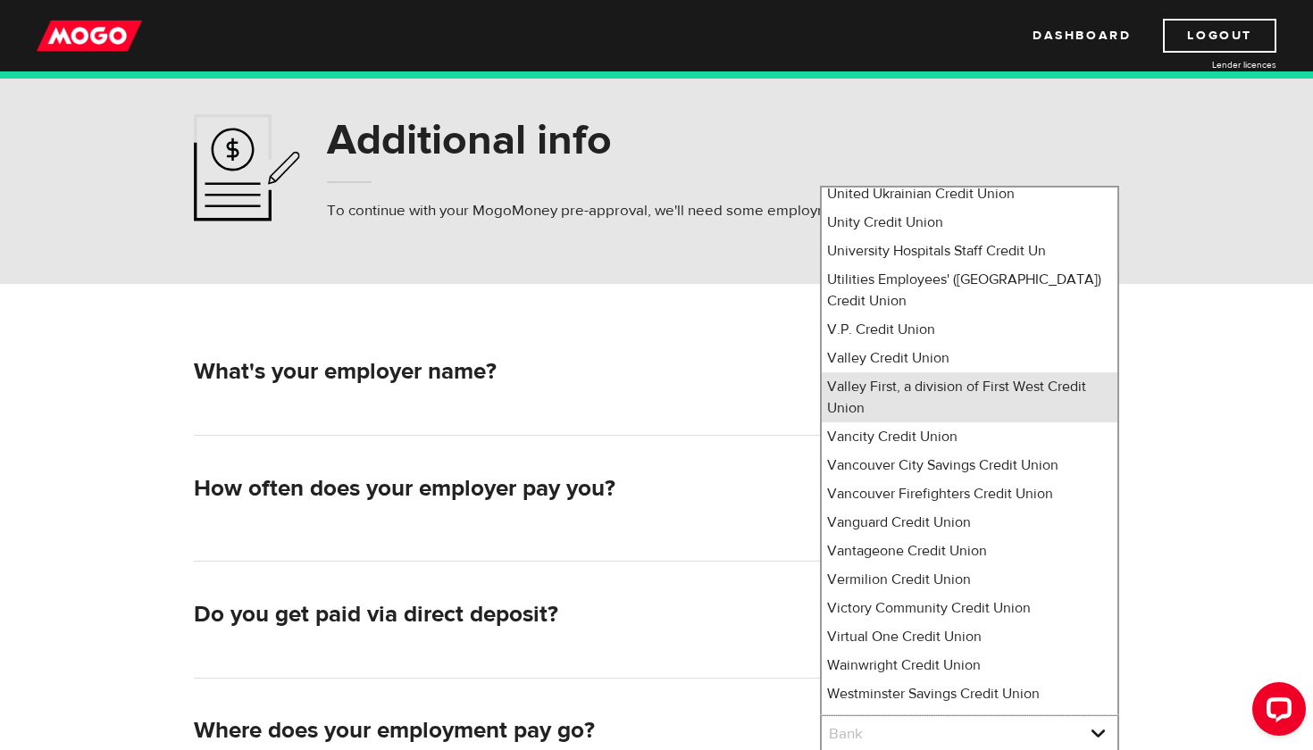
scroll to position [14059, 0]
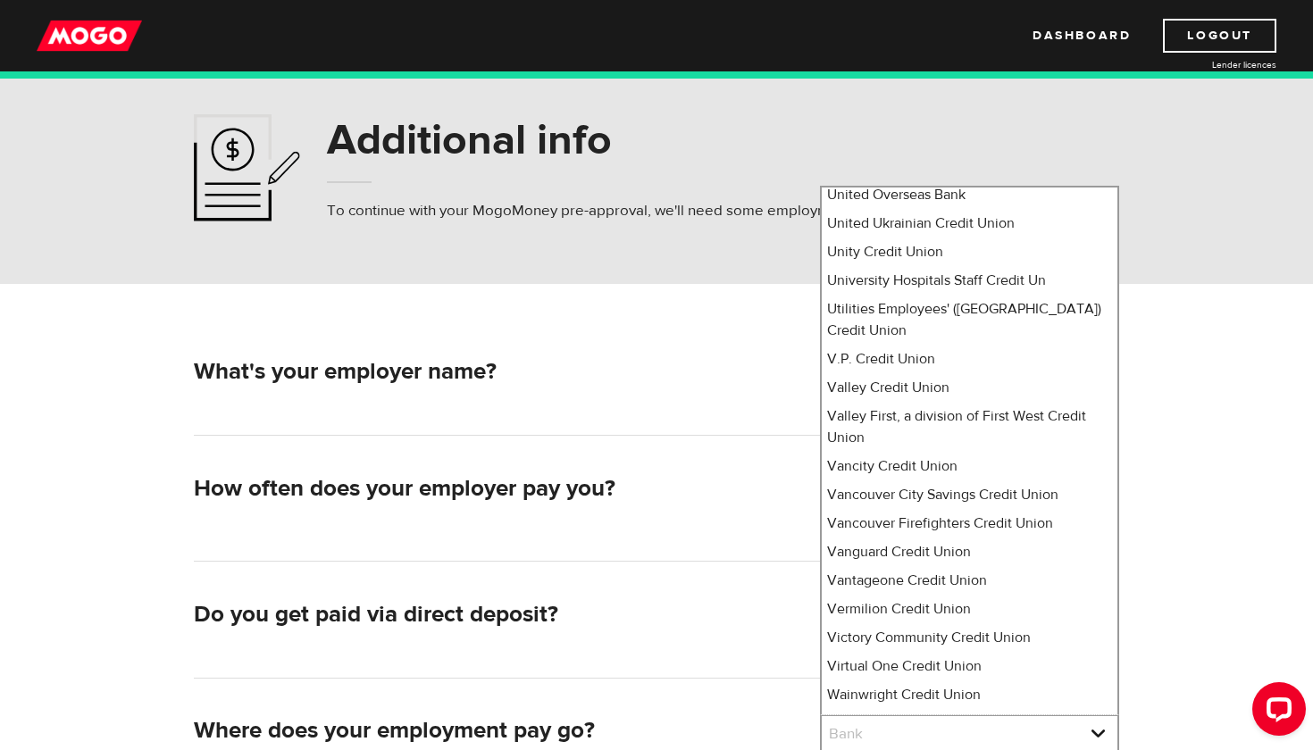
click at [1070, 156] on div "Additional info To continue with your MogoMoney pre-approval, we'll need some e…" at bounding box center [656, 167] width 953 height 107
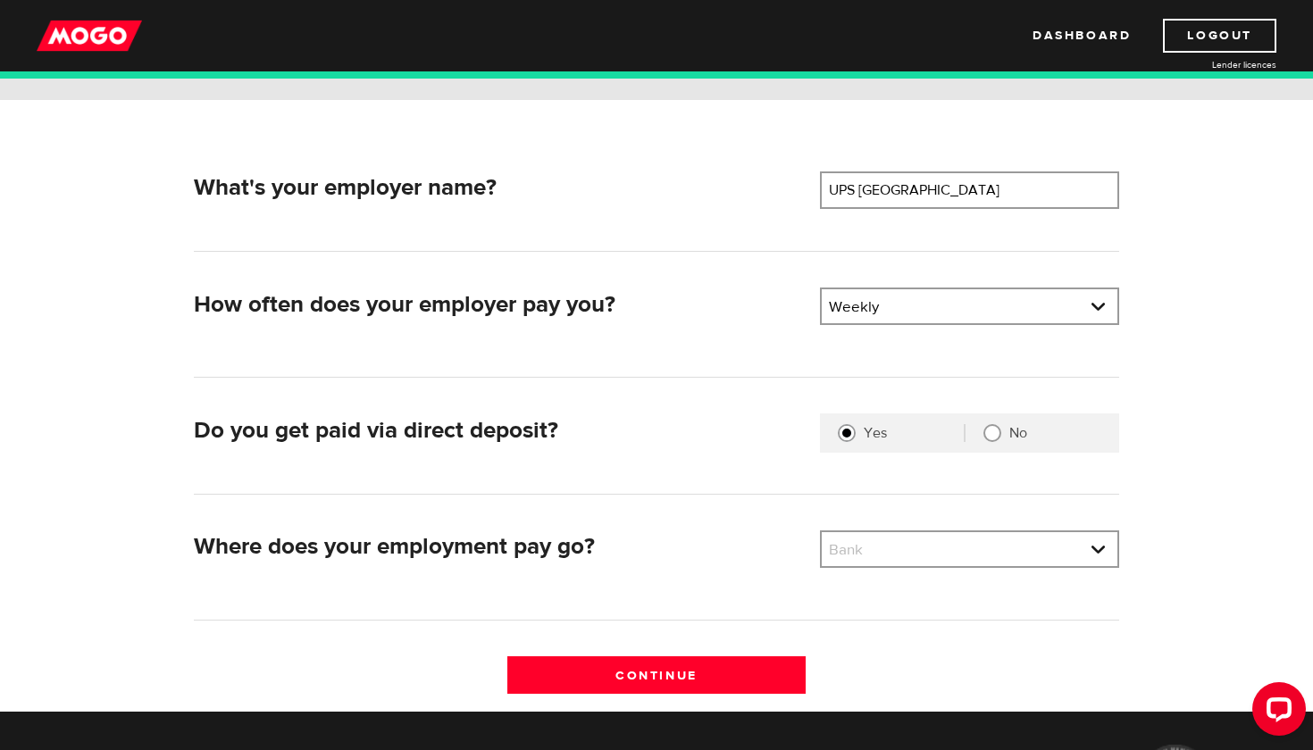
scroll to position [235, 0]
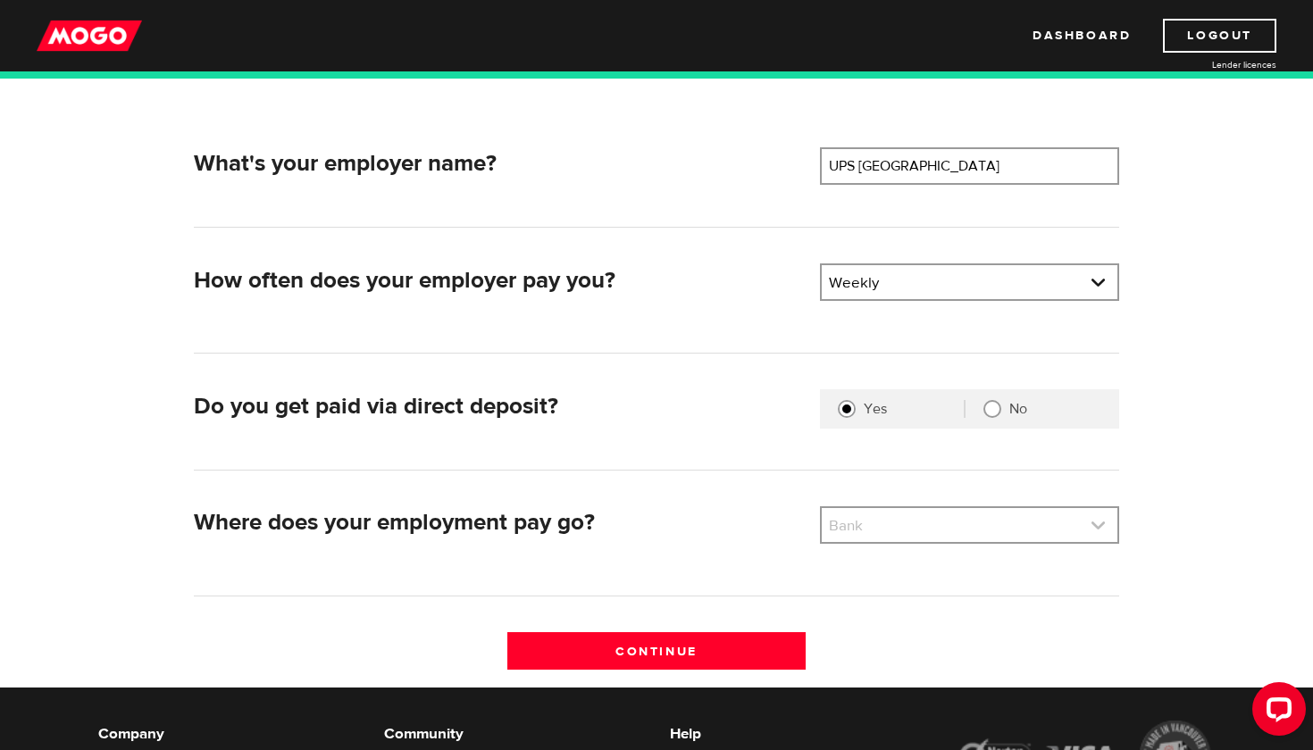
click at [976, 529] on link at bounding box center [970, 525] width 296 height 34
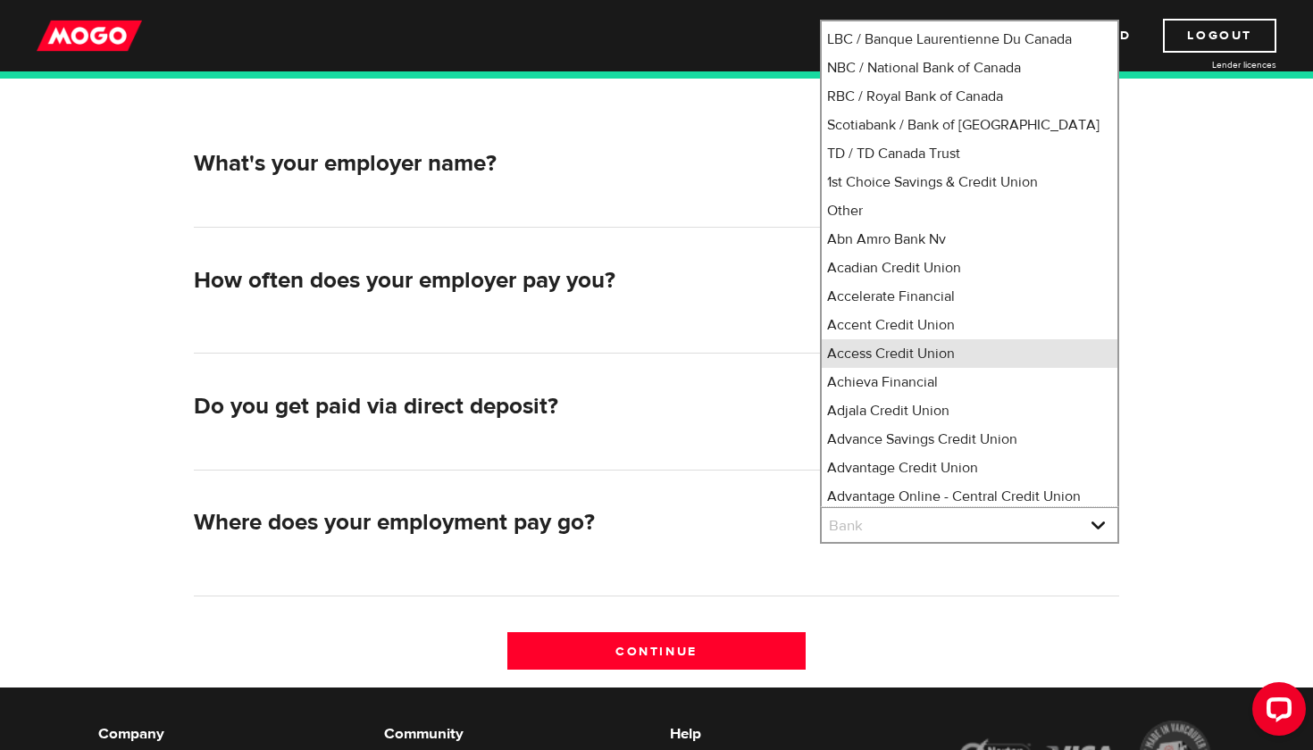
scroll to position [117, 0]
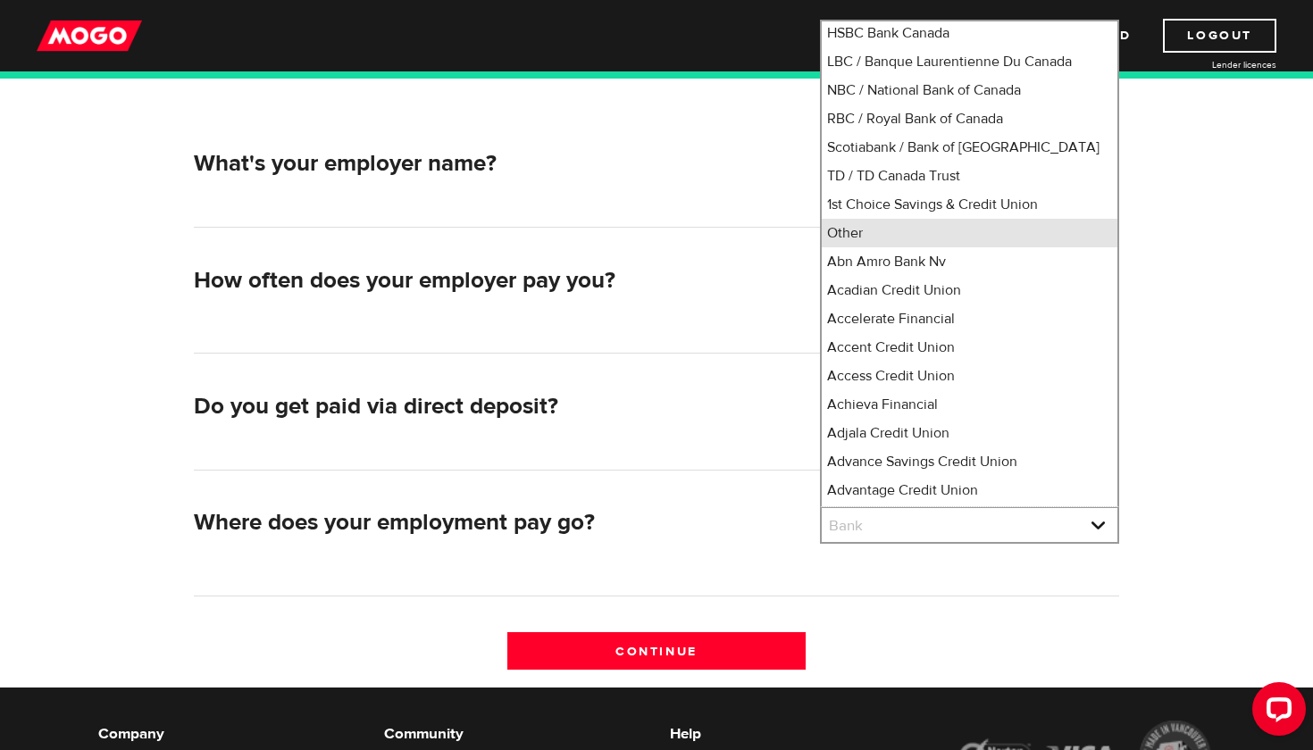
click at [878, 247] on li "Other" at bounding box center [970, 233] width 296 height 29
select select "0"
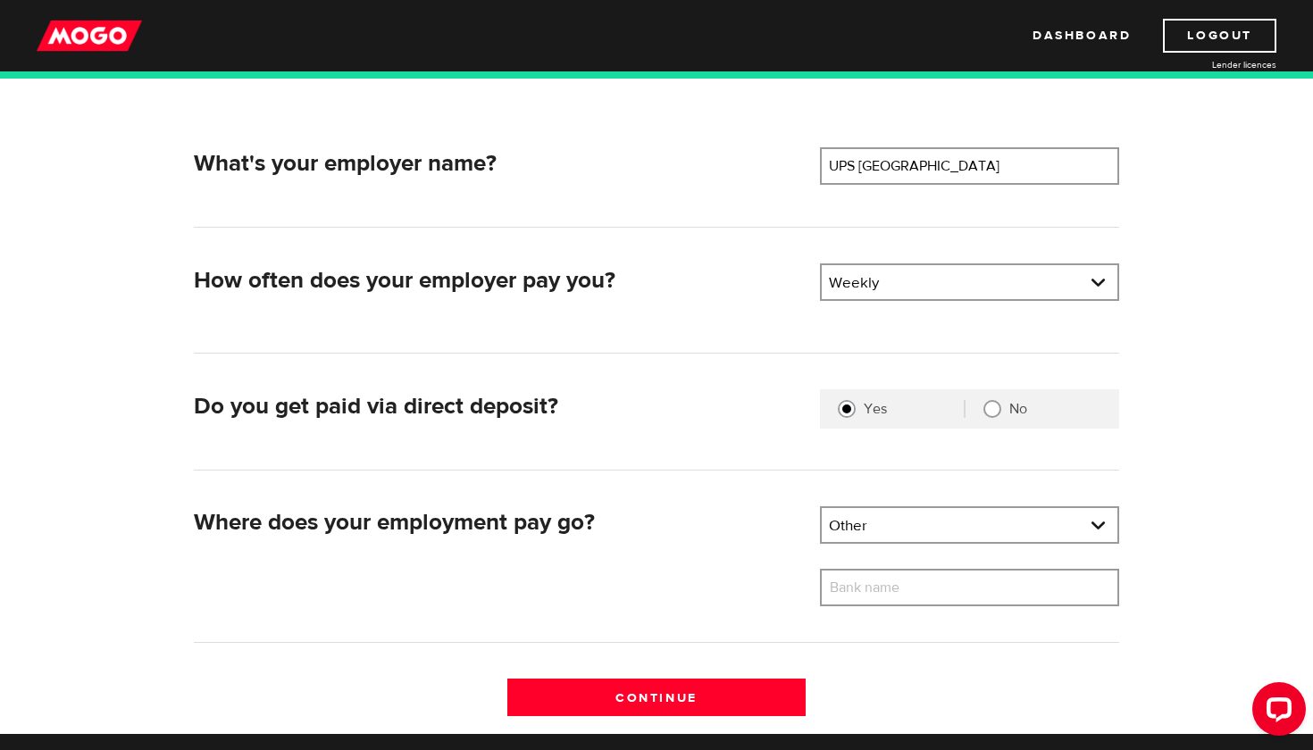
click at [891, 587] on label "Bank name" at bounding box center [878, 588] width 116 height 38
click at [891, 587] on input "Bank name" at bounding box center [969, 588] width 299 height 38
drag, startPoint x: 923, startPoint y: 596, endPoint x: 943, endPoint y: 583, distance: 23.8
click at [943, 583] on input "Wealthsimple" at bounding box center [969, 588] width 299 height 38
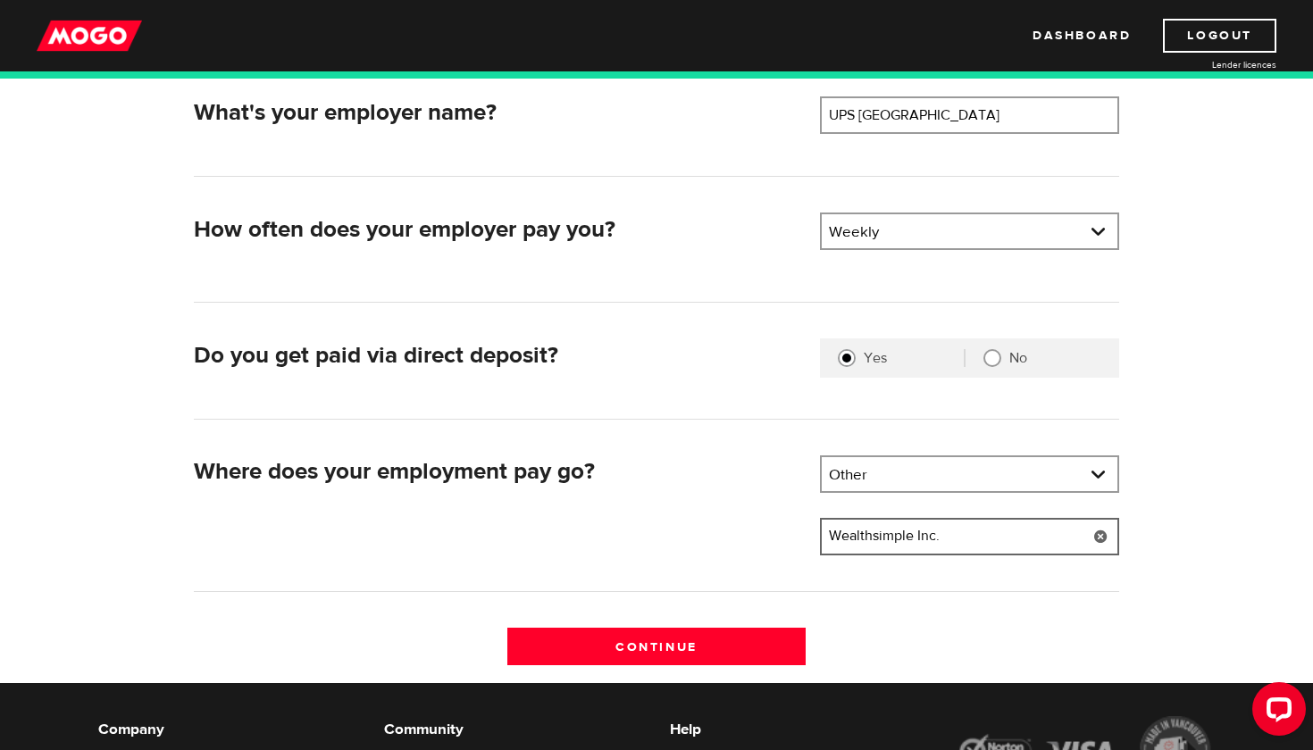
scroll to position [312, 0]
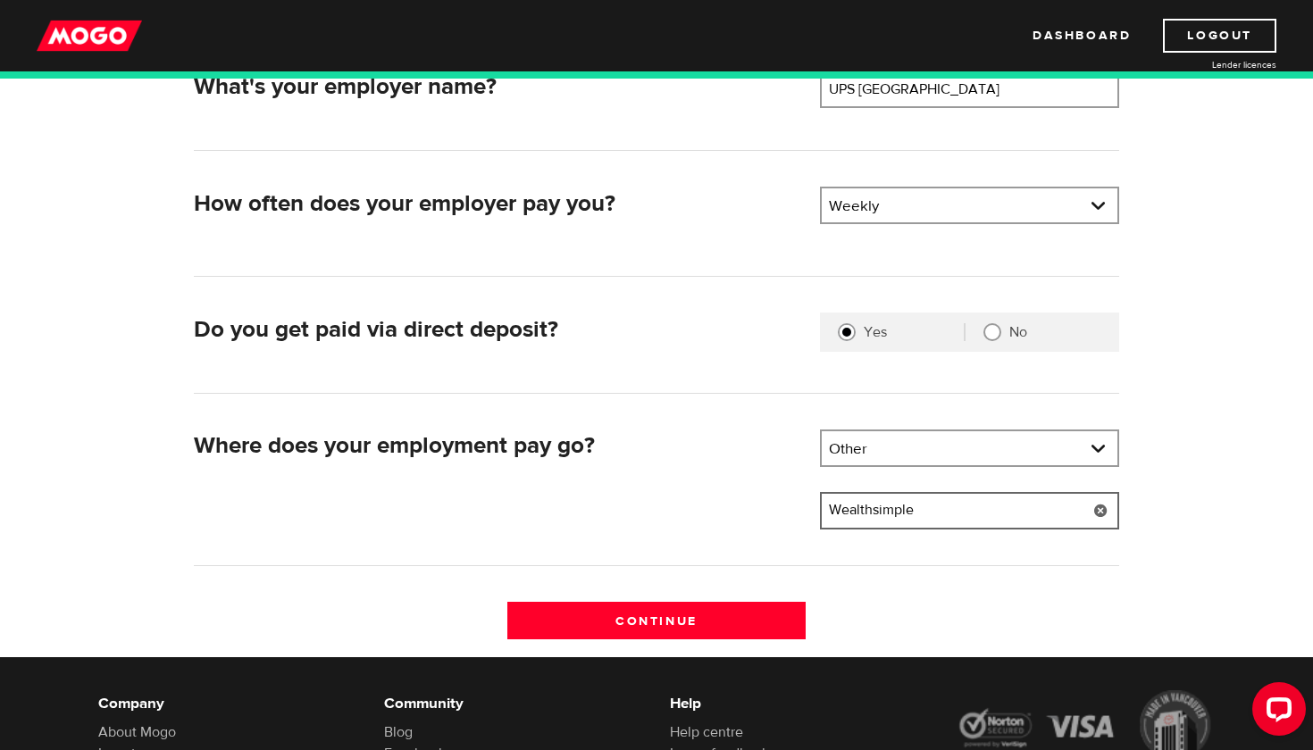
type input "Wealthsimple"
drag, startPoint x: 913, startPoint y: 542, endPoint x: 773, endPoint y: 606, distance: 153.9
click at [773, 606] on input "Continue" at bounding box center [656, 621] width 299 height 38
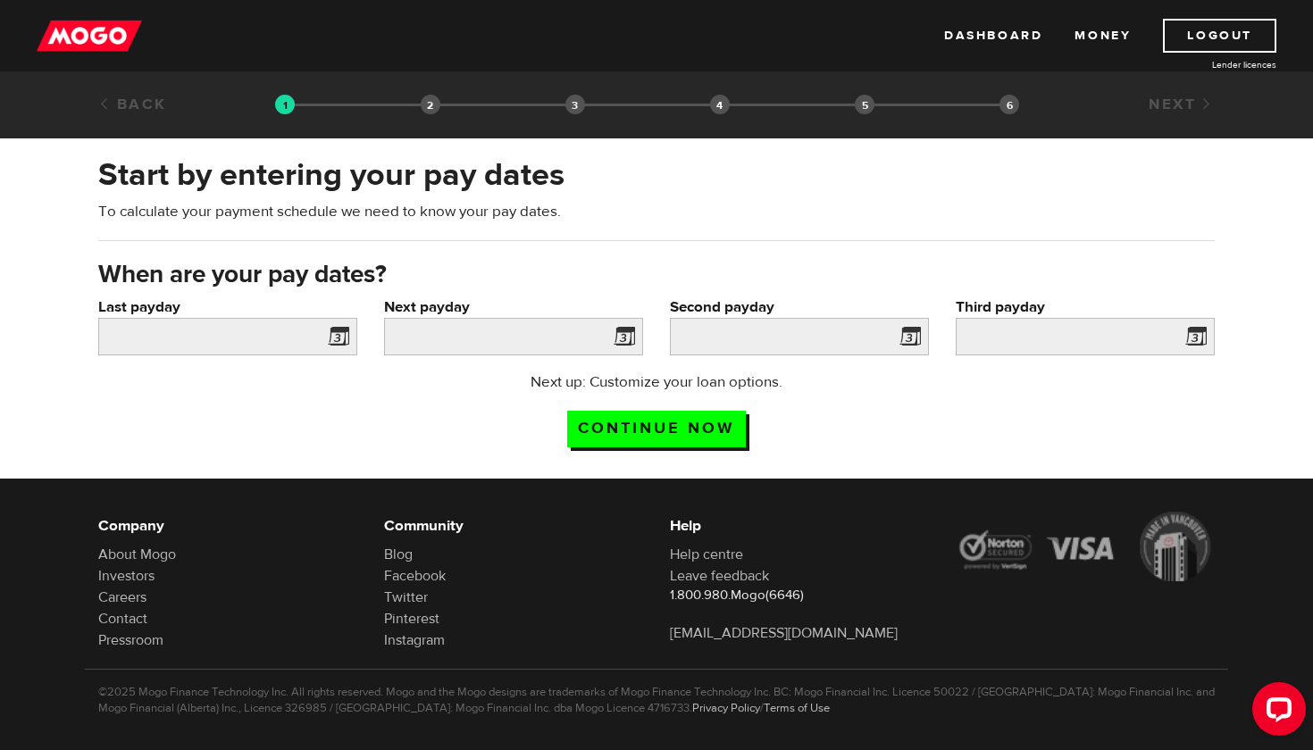
click at [343, 341] on span at bounding box center [335, 339] width 27 height 29
click at [341, 334] on span at bounding box center [335, 339] width 27 height 29
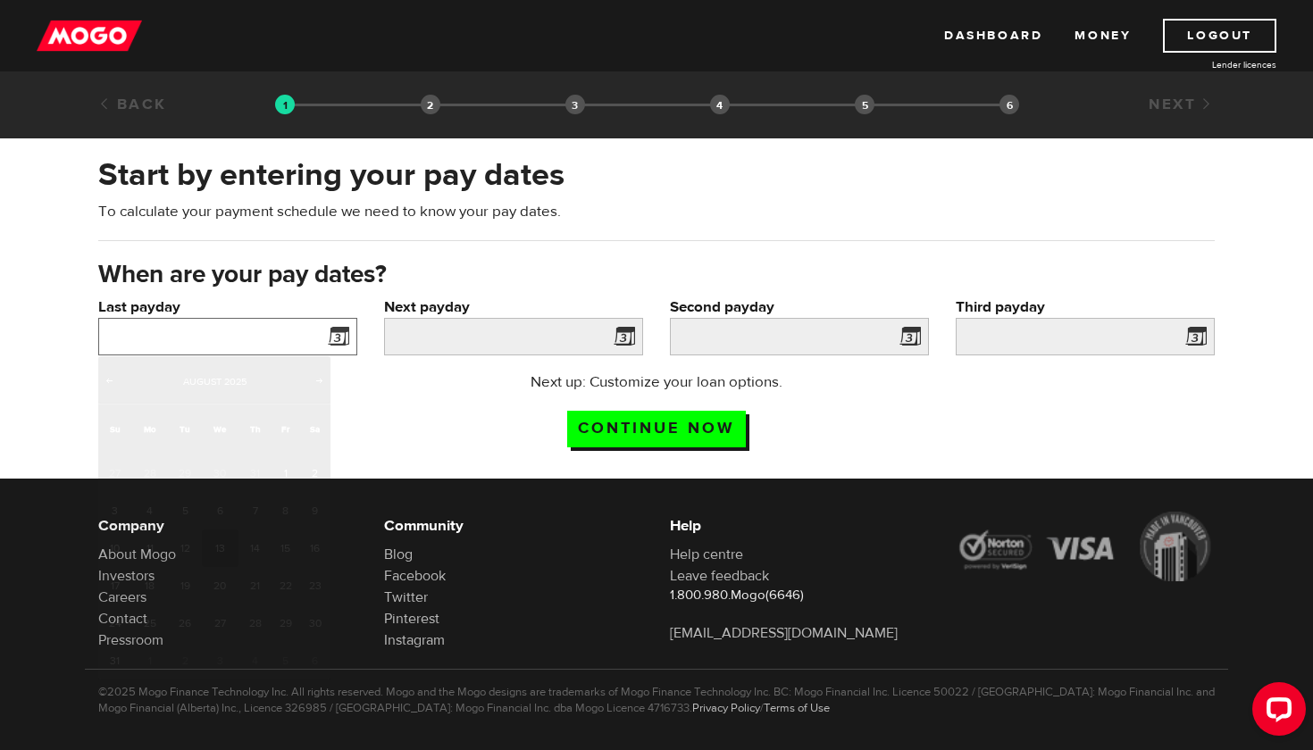
click at [287, 334] on input "Last payday" at bounding box center [227, 337] width 259 height 38
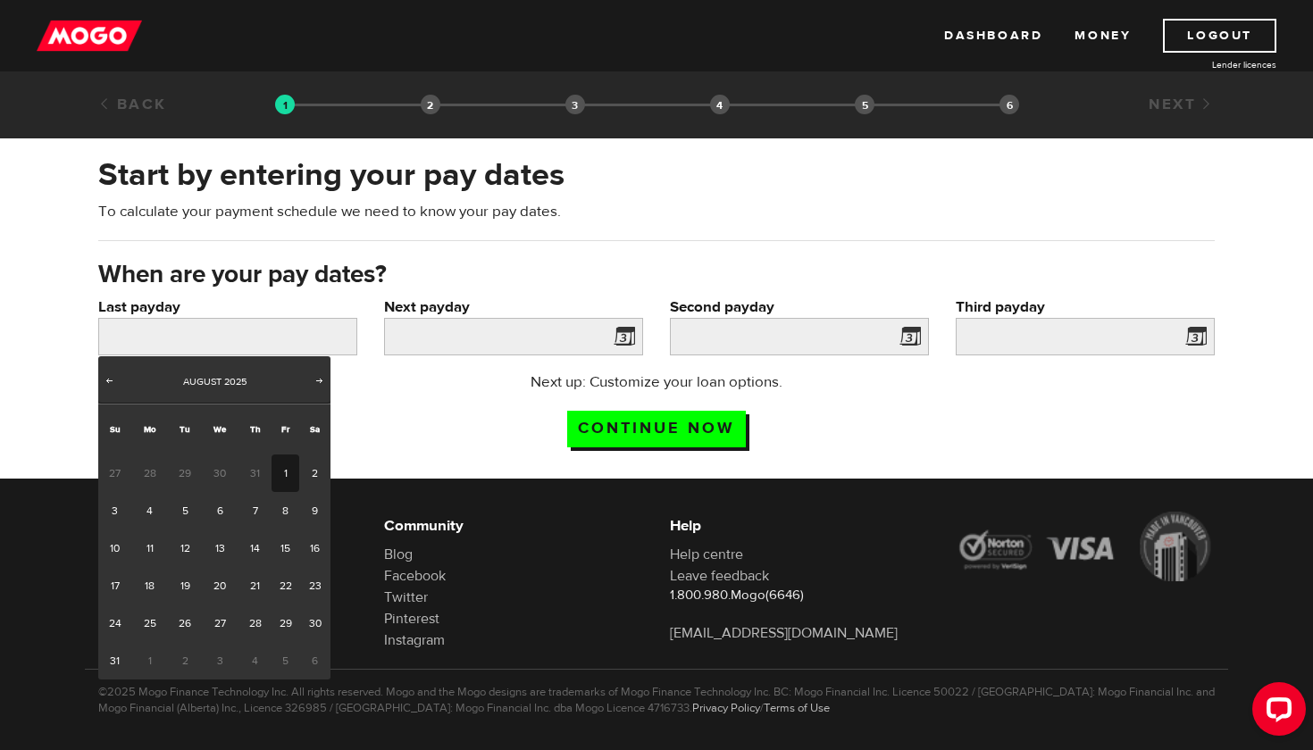
click at [289, 477] on link "1" at bounding box center [286, 474] width 28 height 38
type input "[DATE]"
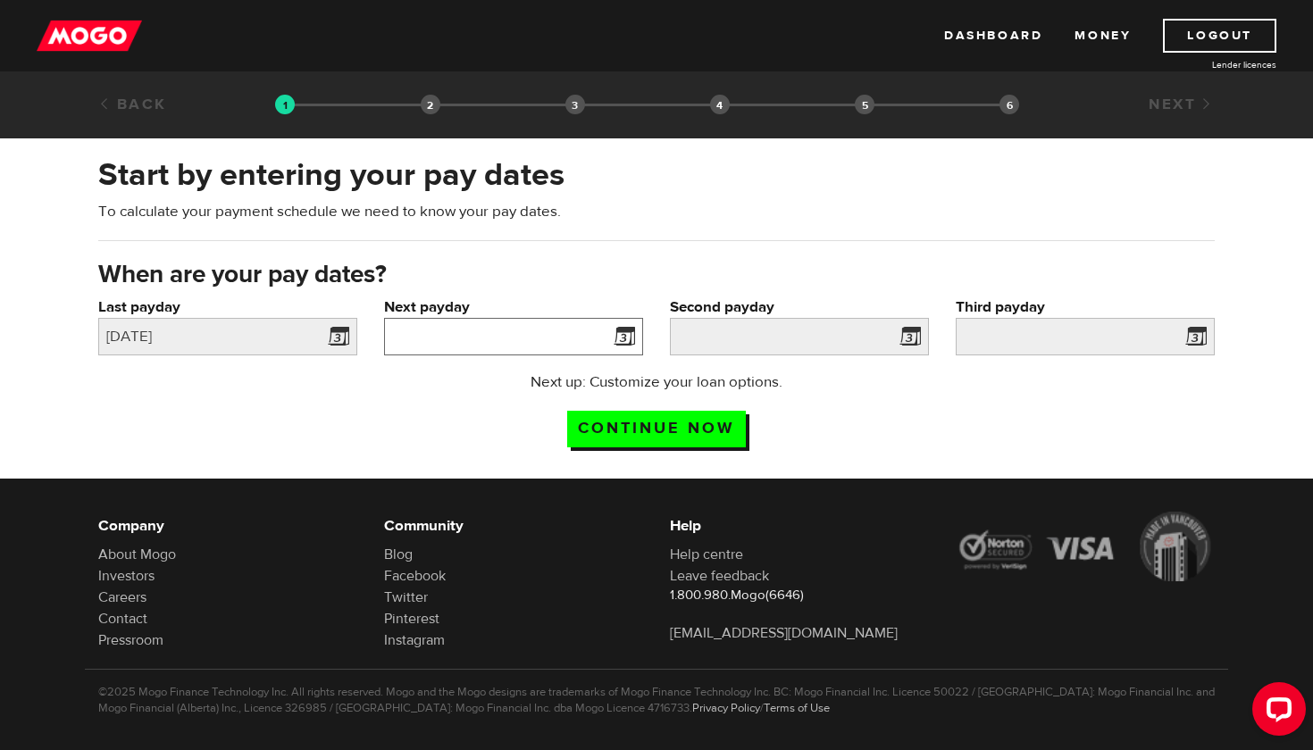
click at [561, 343] on input "Next payday" at bounding box center [513, 337] width 259 height 38
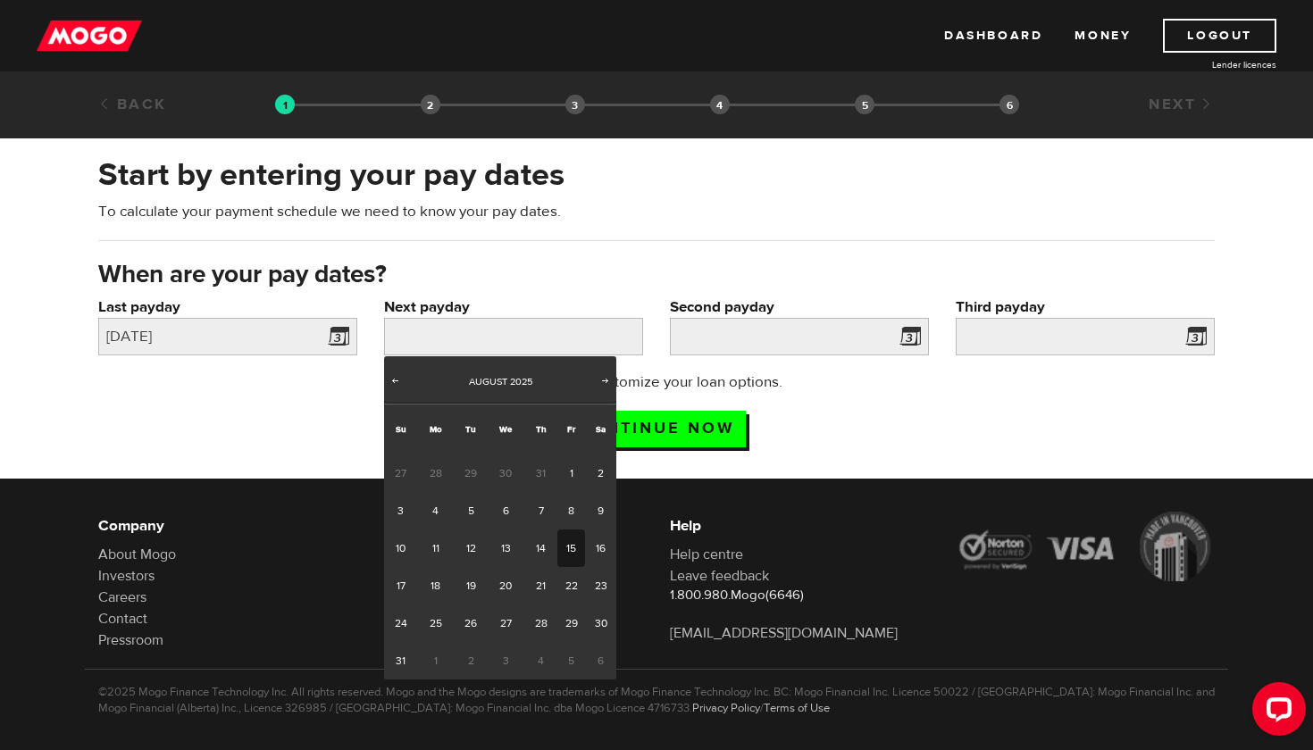
click at [572, 546] on link "15" at bounding box center [571, 549] width 28 height 38
type input "[DATE]"
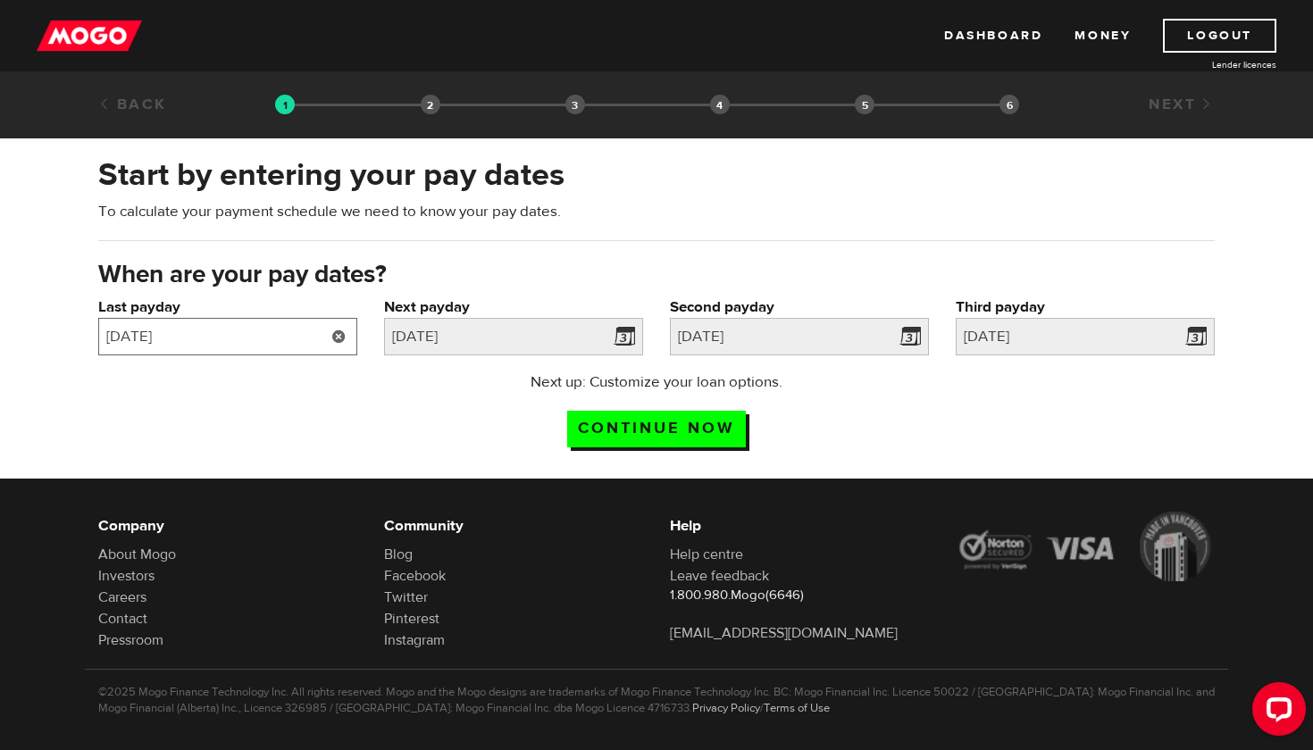
click at [306, 334] on input "[DATE]" at bounding box center [227, 337] width 259 height 38
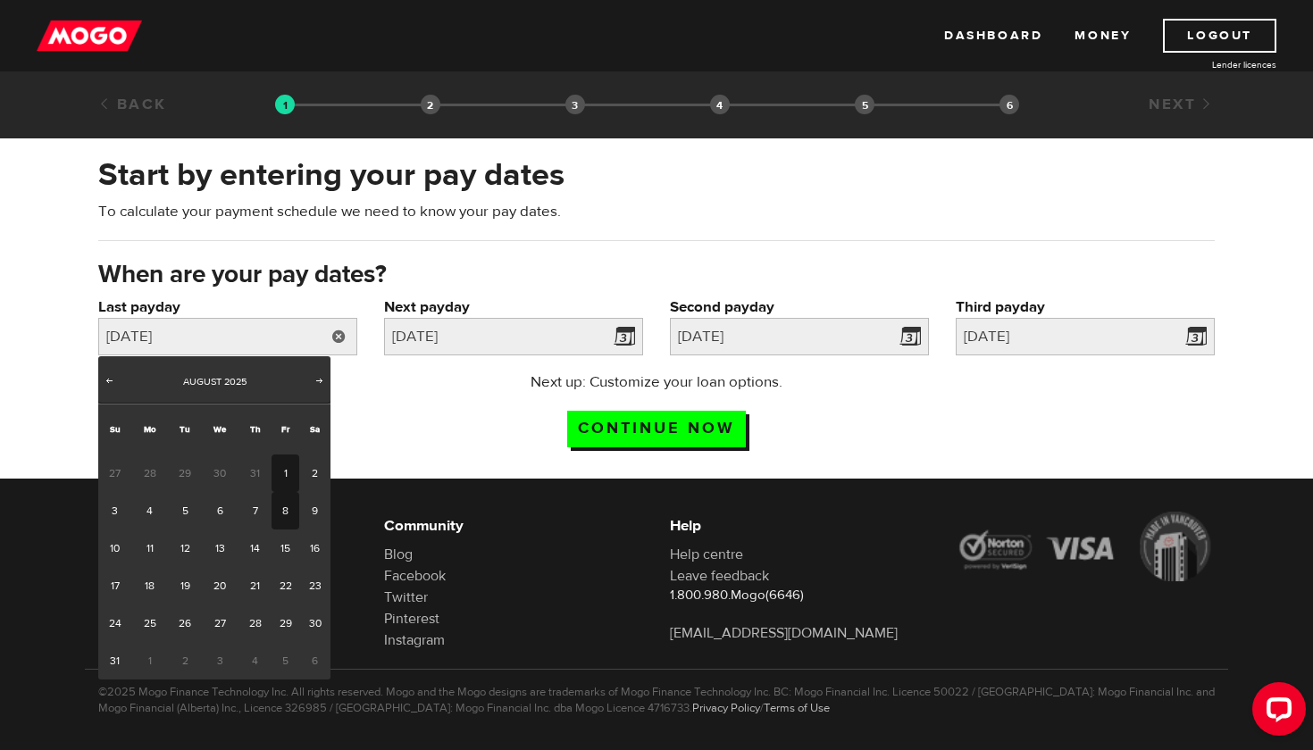
click at [288, 505] on link "8" at bounding box center [286, 511] width 28 height 38
type input "[DATE]"
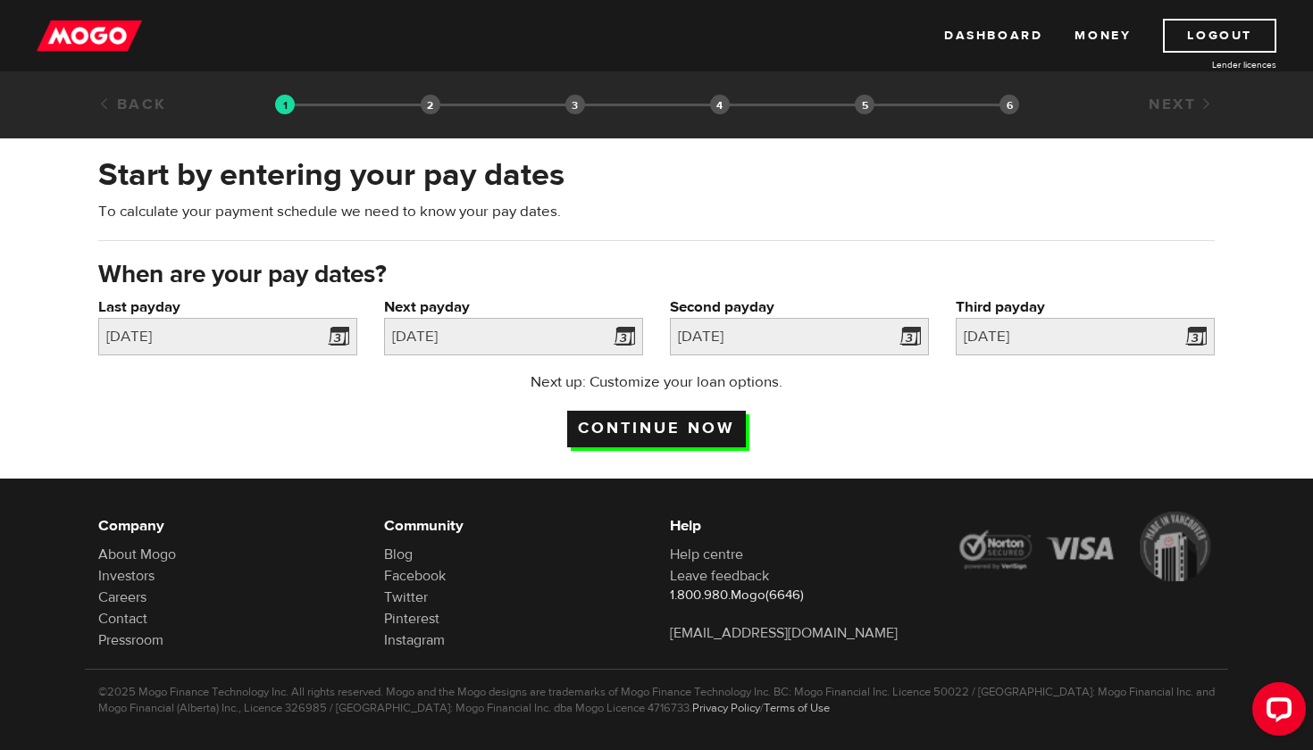
click at [650, 422] on input "Continue now" at bounding box center [656, 429] width 179 height 37
